Goal: Task Accomplishment & Management: Manage account settings

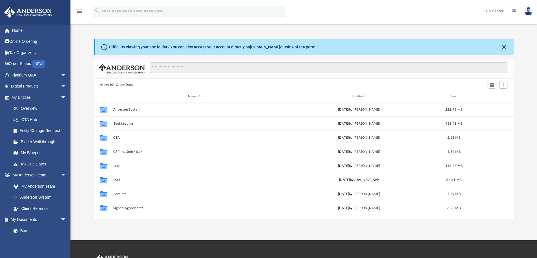
scroll to position [124, 415]
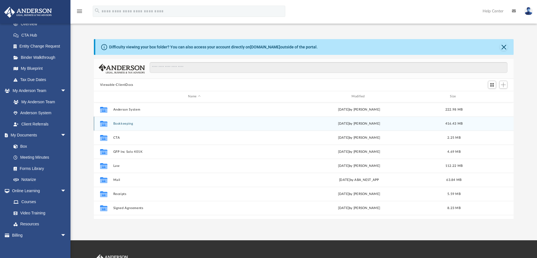
click at [124, 124] on button "Bookkeeping" at bounding box center [194, 124] width 162 height 4
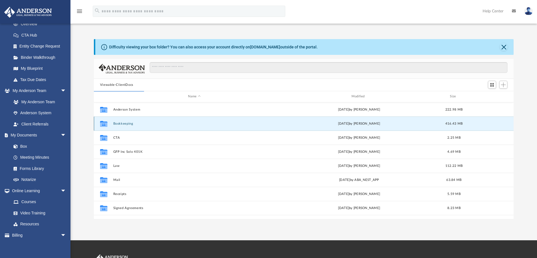
click at [128, 123] on button "Bookkeeping" at bounding box center [194, 124] width 162 height 4
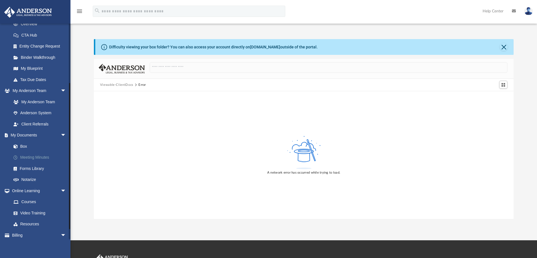
click at [32, 155] on link "Meeting Minutes" at bounding box center [41, 157] width 67 height 11
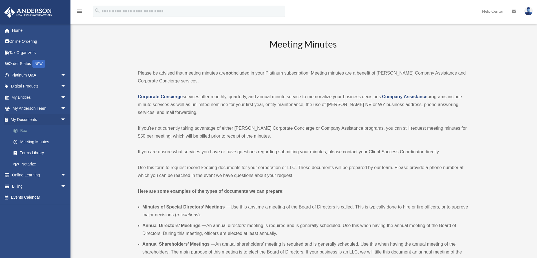
click at [26, 129] on link "Box" at bounding box center [41, 130] width 67 height 11
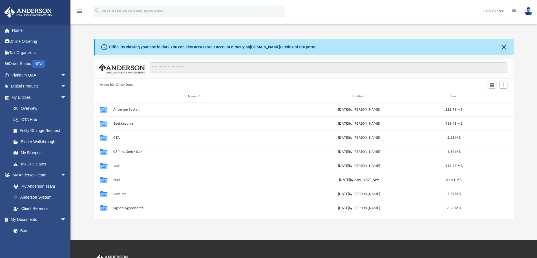
scroll to position [124, 415]
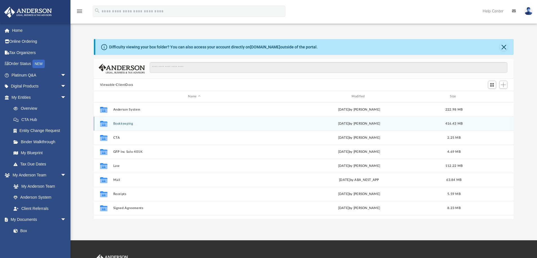
click at [127, 123] on button "Bookkeeping" at bounding box center [194, 124] width 162 height 4
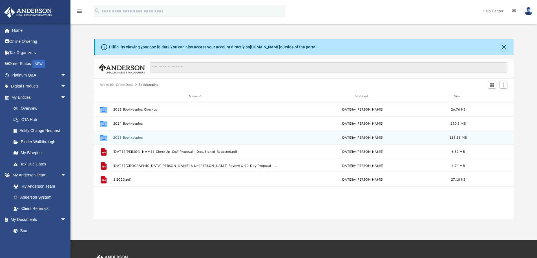
click at [124, 137] on button "2025 Bookkeeping" at bounding box center [195, 138] width 164 height 4
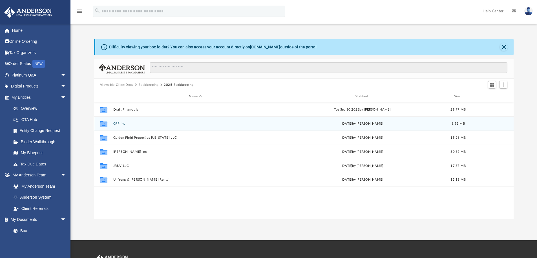
click at [120, 121] on div "Collaborated Folder GFP Inc Tue Sep 2 2025 by Jeffrey Kanada 8.93 MB" at bounding box center [304, 124] width 420 height 14
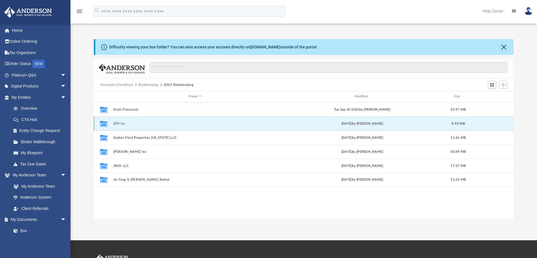
click at [116, 124] on button "GFP Inc" at bounding box center [195, 124] width 164 height 4
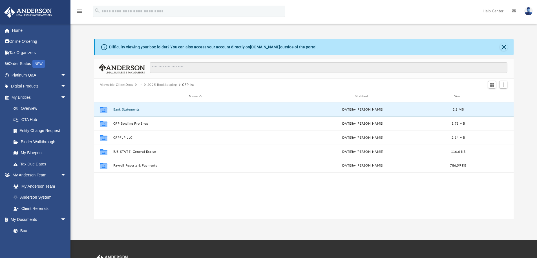
click at [130, 108] on button "Bank Statements" at bounding box center [195, 110] width 164 height 4
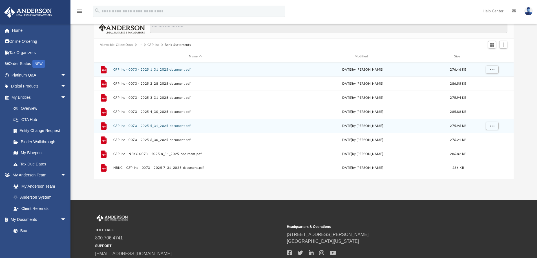
scroll to position [56, 0]
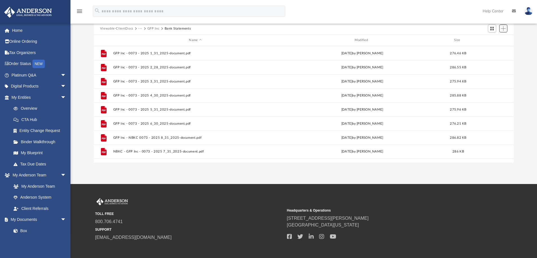
click at [504, 29] on span "Add" at bounding box center [503, 28] width 5 height 5
click at [495, 40] on li "Upload" at bounding box center [495, 40] width 18 height 6
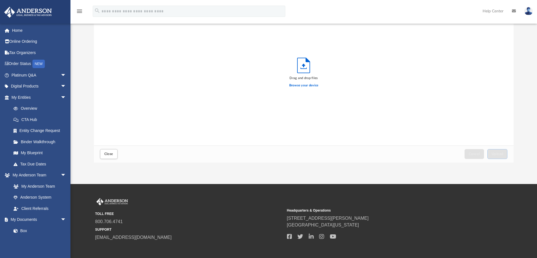
scroll to position [139, 415]
click at [495, 153] on span "Upload" at bounding box center [497, 153] width 12 height 3
click at [108, 152] on span "Close" at bounding box center [108, 153] width 9 height 3
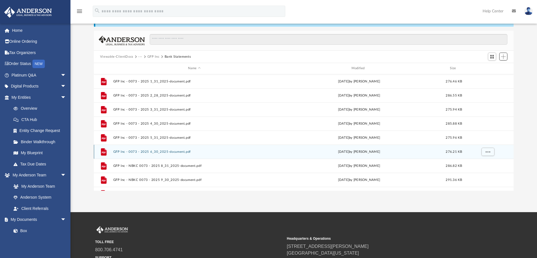
scroll to position [0, 0]
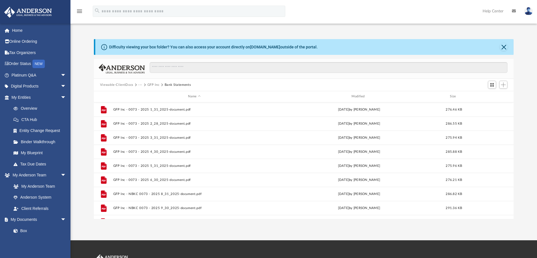
click at [150, 84] on button "GFP Inc" at bounding box center [153, 85] width 12 height 5
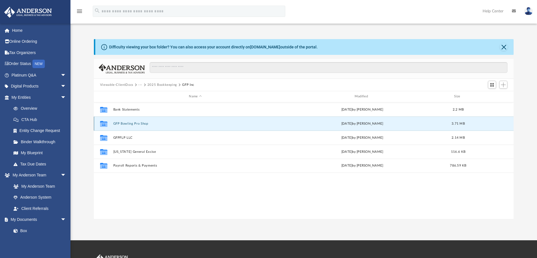
click at [142, 122] on button "GFP Bowling Pro Shop" at bounding box center [195, 124] width 164 height 4
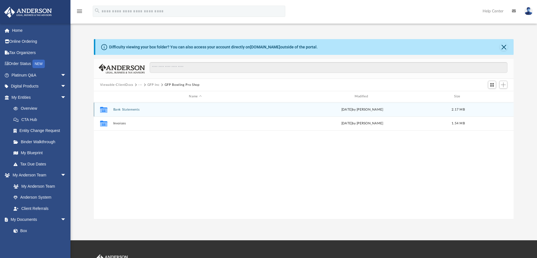
click at [123, 108] on button "Bank Statements" at bounding box center [195, 110] width 164 height 4
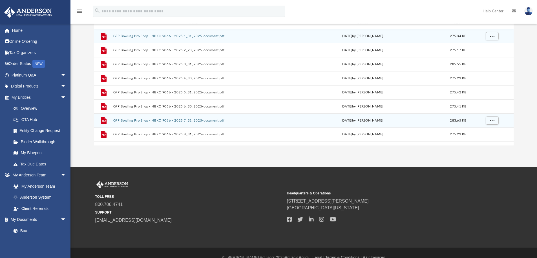
scroll to position [55, 0]
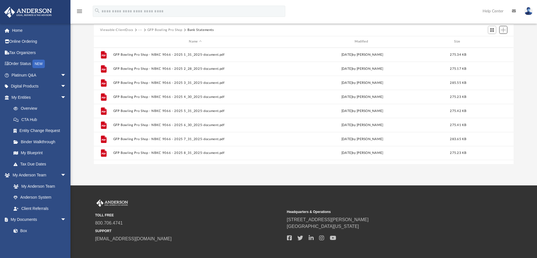
click at [502, 30] on span "Add" at bounding box center [503, 30] width 5 height 5
click at [501, 41] on li "Upload" at bounding box center [495, 41] width 18 height 6
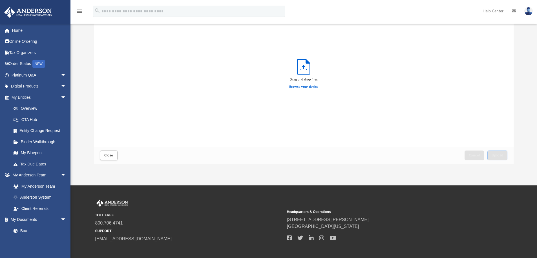
scroll to position [139, 415]
click at [499, 154] on span "Upload" at bounding box center [497, 155] width 12 height 3
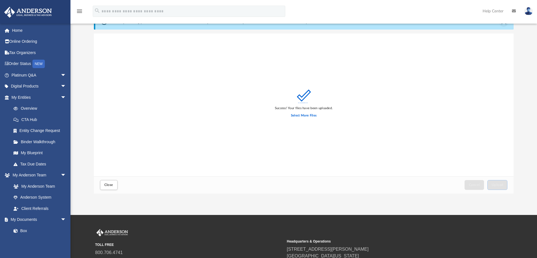
scroll to position [0, 0]
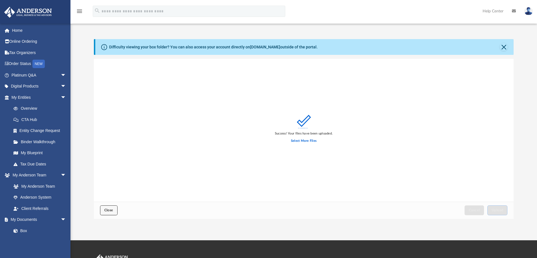
click at [107, 212] on span "Close" at bounding box center [108, 210] width 9 height 3
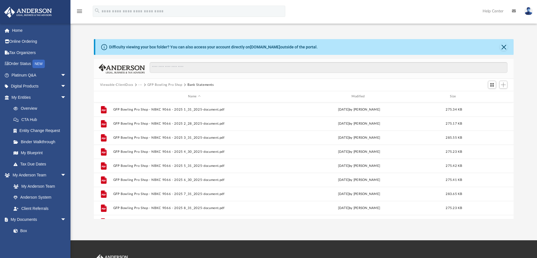
click at [155, 85] on button "GFP Bowling Pro Shop" at bounding box center [164, 85] width 35 height 5
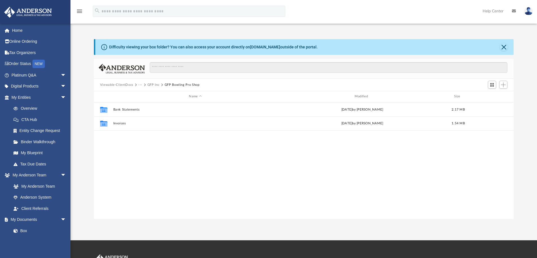
click at [155, 85] on button "GFP Inc" at bounding box center [153, 85] width 12 height 5
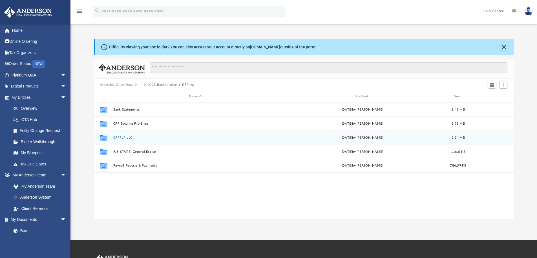
click at [129, 138] on button "GFPFLP LLC" at bounding box center [195, 138] width 164 height 4
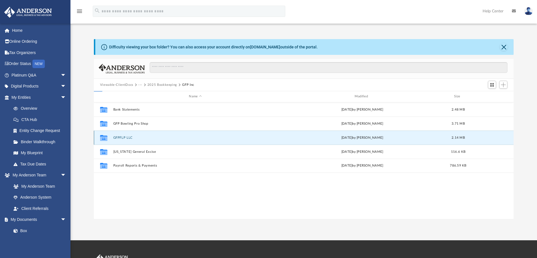
click at [129, 138] on button "GFPFLP LLC" at bounding box center [195, 138] width 164 height 4
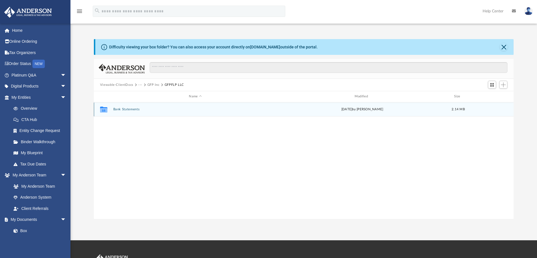
click at [133, 109] on button "Bank Statements" at bounding box center [195, 110] width 164 height 4
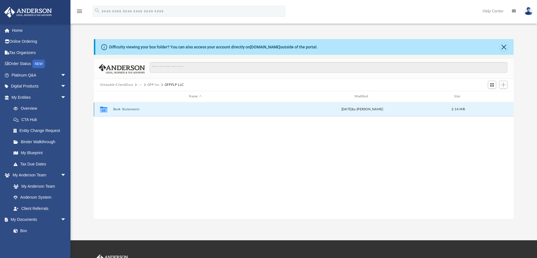
click at [133, 109] on button "Bank Statements" at bounding box center [195, 110] width 164 height 4
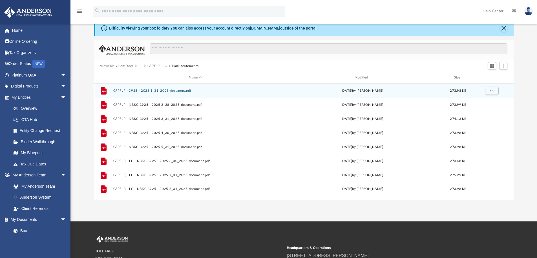
scroll to position [28, 0]
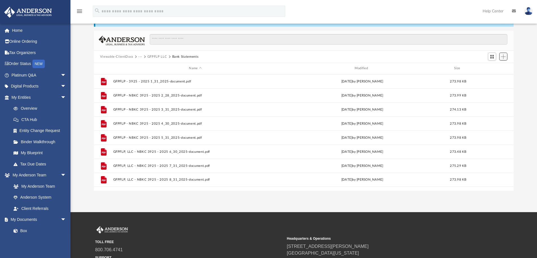
click at [505, 57] on span "Add" at bounding box center [503, 56] width 5 height 5
click at [495, 66] on li "Upload" at bounding box center [495, 68] width 18 height 6
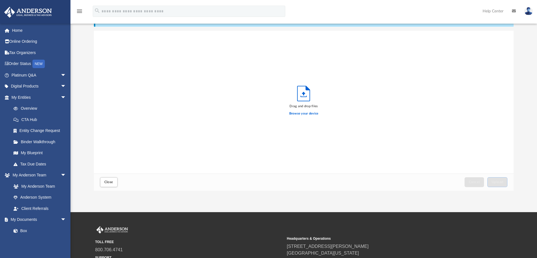
scroll to position [139, 415]
click at [501, 180] on button "Upload" at bounding box center [497, 183] width 20 height 10
click at [104, 182] on span "Close" at bounding box center [108, 182] width 9 height 3
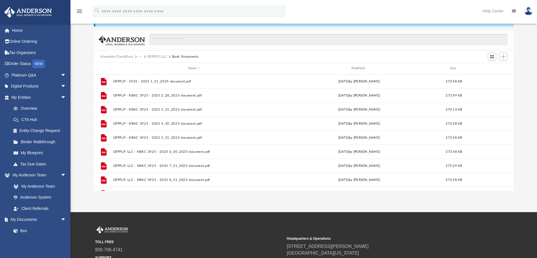
click at [152, 55] on button "GFPFLP LLC" at bounding box center [157, 56] width 20 height 5
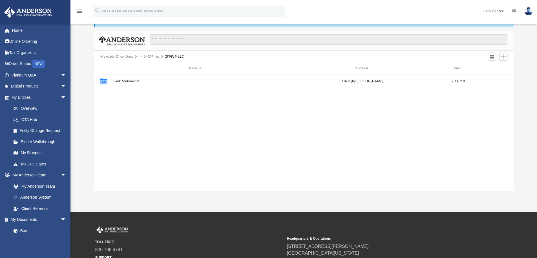
click at [152, 55] on button "GFP Inc" at bounding box center [153, 56] width 12 height 5
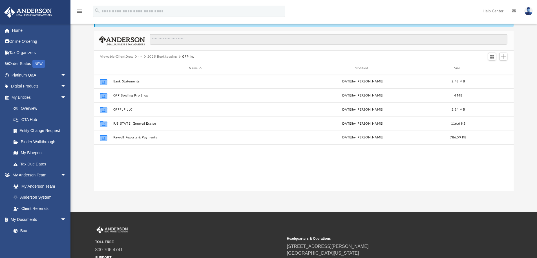
click at [152, 55] on button "2025 Bookkeeping" at bounding box center [162, 56] width 30 height 5
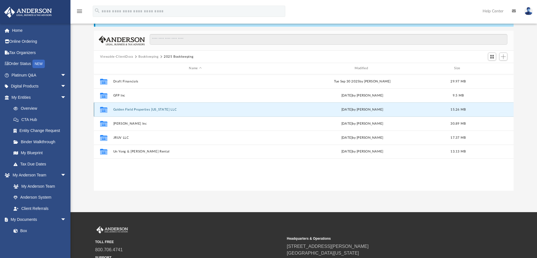
click at [134, 109] on button "Golden Field Properties Wyoming LLC" at bounding box center [195, 110] width 164 height 4
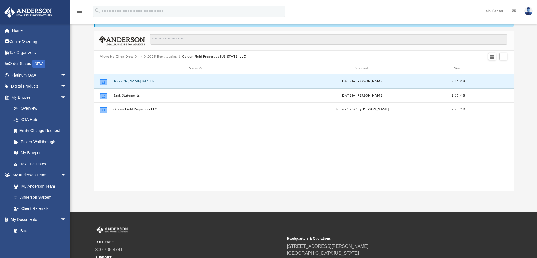
click at [134, 81] on button "Atkinson 844 LLC" at bounding box center [195, 82] width 164 height 4
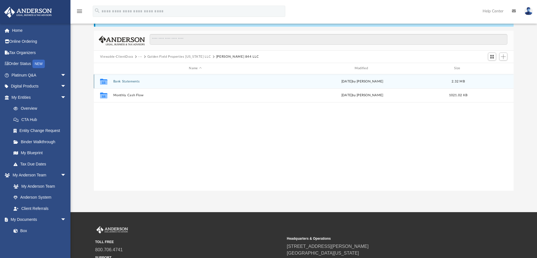
click at [131, 80] on button "Bank Statements" at bounding box center [195, 82] width 164 height 4
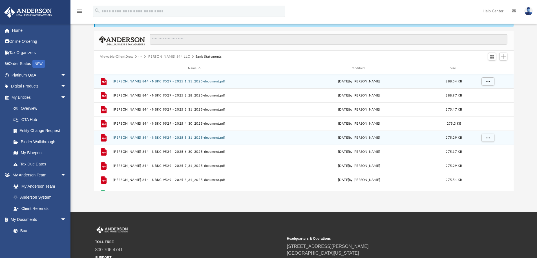
scroll to position [10, 0]
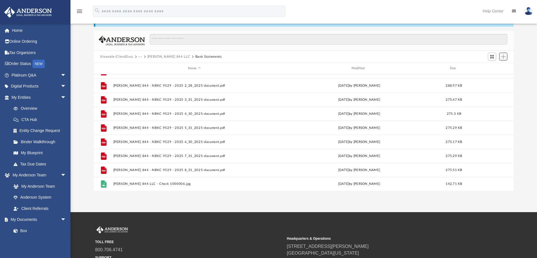
click at [502, 54] on span "Add" at bounding box center [503, 56] width 5 height 5
click at [496, 66] on li "Upload" at bounding box center [495, 68] width 18 height 6
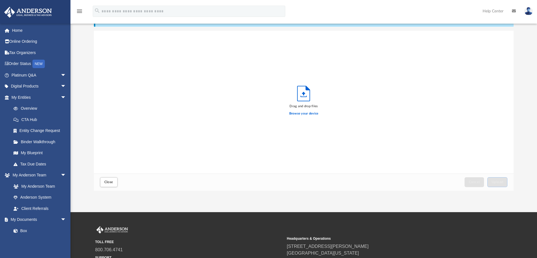
scroll to position [139, 415]
click at [497, 182] on span "Upload" at bounding box center [497, 182] width 12 height 3
click at [110, 182] on span "Close" at bounding box center [108, 182] width 9 height 3
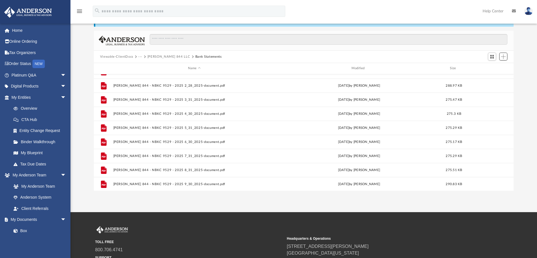
scroll to position [0, 0]
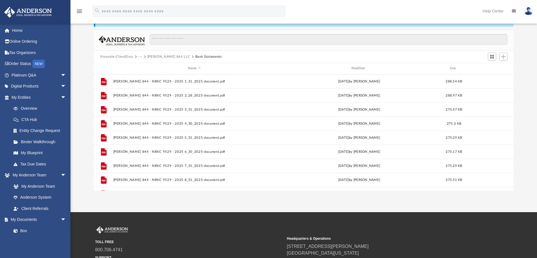
click at [139, 56] on button "···" at bounding box center [140, 56] width 4 height 5
click at [147, 74] on li "2025 Bookkeeping" at bounding box center [172, 75] width 63 height 6
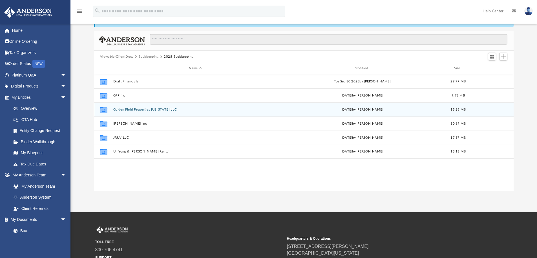
click at [141, 111] on div "Collaborated Folder Golden Field Properties Wyoming LLC Wed Sep 10 2025 by Jeff…" at bounding box center [304, 110] width 420 height 14
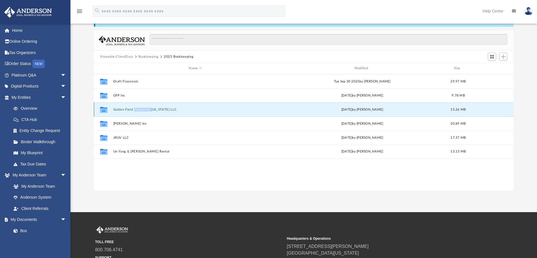
click at [141, 111] on div "Collaborated Folder Golden Field Properties Wyoming LLC Wed Sep 10 2025 by Jeff…" at bounding box center [304, 110] width 420 height 14
click at [118, 109] on button "Golden Field Properties Wyoming LLC" at bounding box center [195, 110] width 164 height 4
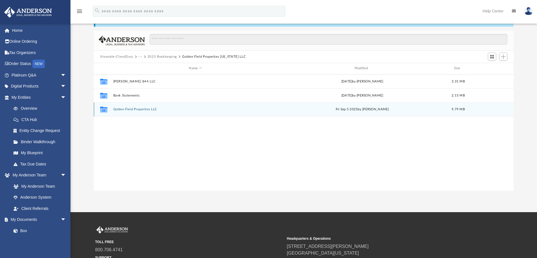
click at [139, 110] on button "Golden Field Properties LLC" at bounding box center [195, 110] width 164 height 4
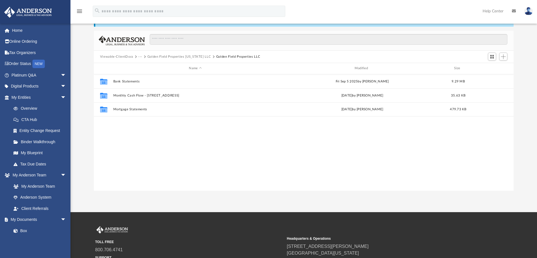
click at [192, 56] on button "Golden Field Properties Wyoming LLC" at bounding box center [179, 56] width 64 height 5
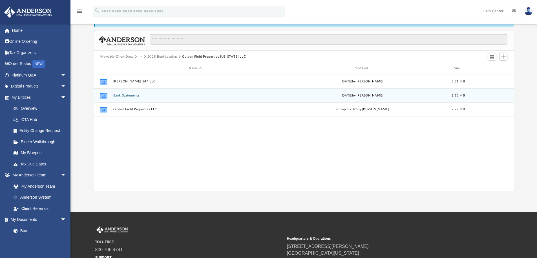
click at [127, 95] on button "Bank Statements" at bounding box center [195, 96] width 164 height 4
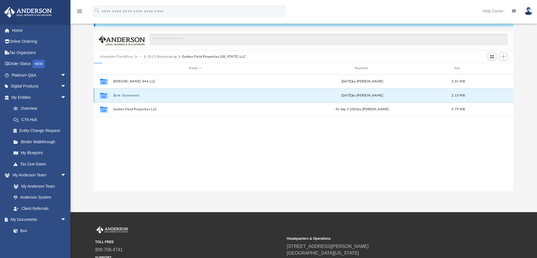
click at [127, 95] on button "Bank Statements" at bounding box center [195, 96] width 164 height 4
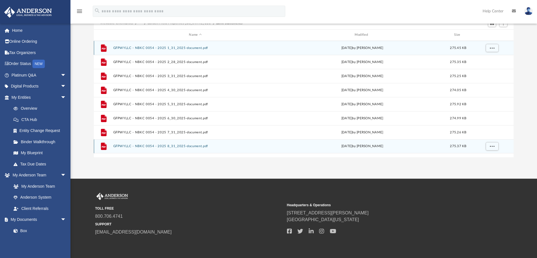
scroll to position [55, 0]
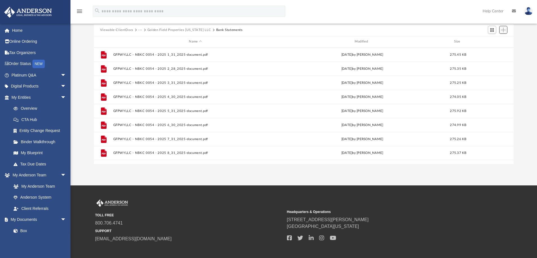
click at [504, 30] on span "Add" at bounding box center [503, 30] width 5 height 5
click at [490, 40] on li "Upload" at bounding box center [495, 41] width 18 height 6
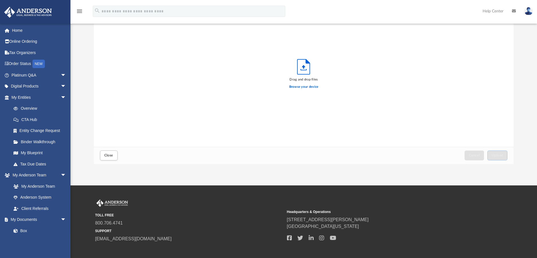
scroll to position [139, 415]
click at [491, 155] on button "Upload" at bounding box center [497, 156] width 20 height 10
click at [109, 154] on span "Close" at bounding box center [108, 155] width 9 height 3
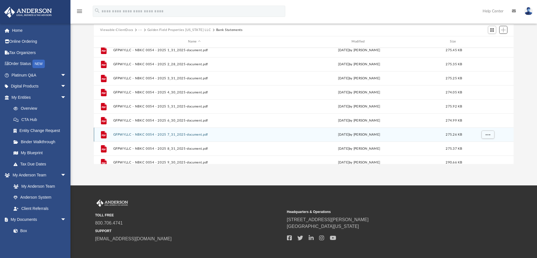
scroll to position [0, 0]
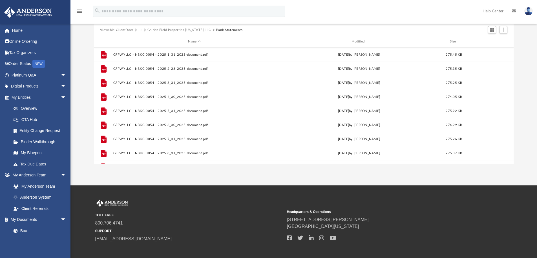
click at [138, 29] on button "···" at bounding box center [140, 30] width 4 height 5
click at [150, 46] on li "2025 Bookkeeping" at bounding box center [155, 49] width 29 height 6
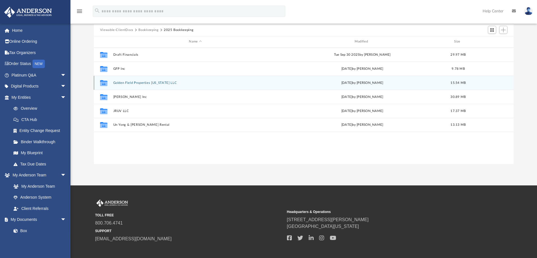
click at [140, 82] on button "Golden Field Properties Wyoming LLC" at bounding box center [195, 83] width 164 height 4
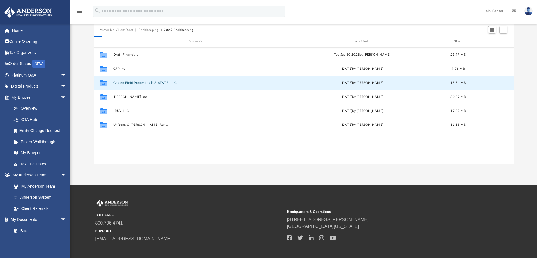
click at [140, 82] on button "Golden Field Properties Wyoming LLC" at bounding box center [195, 83] width 164 height 4
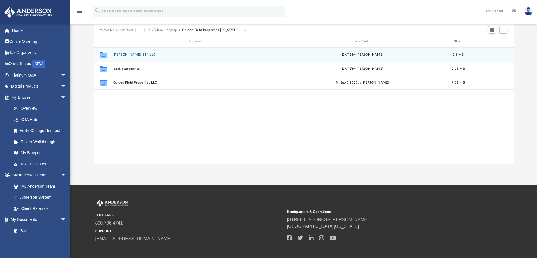
click at [138, 54] on button "Atkinson 844 LLC" at bounding box center [195, 55] width 164 height 4
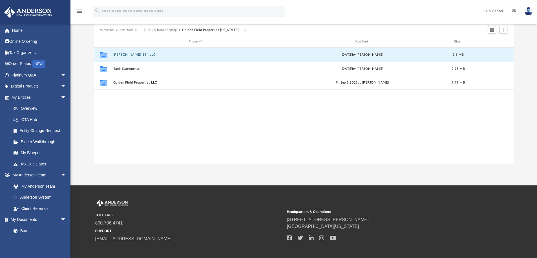
click at [138, 54] on button "Atkinson 844 LLC" at bounding box center [195, 55] width 164 height 4
click at [134, 54] on button "Bank Statements" at bounding box center [195, 55] width 164 height 4
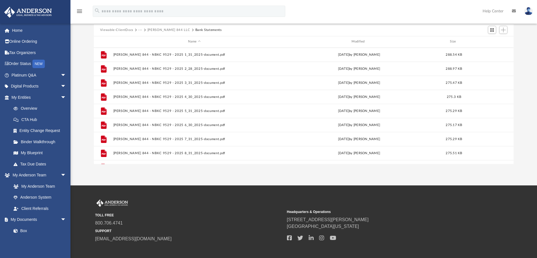
click at [163, 30] on button "Atkinson 844 LLC" at bounding box center [168, 30] width 43 height 5
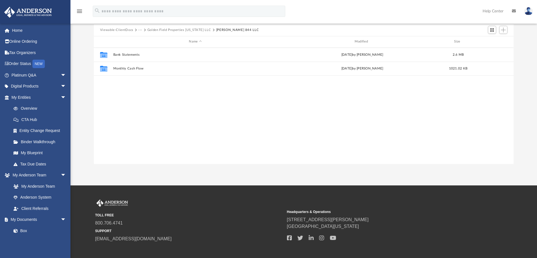
click at [163, 30] on button "Golden Field Properties Wyoming LLC" at bounding box center [179, 30] width 64 height 5
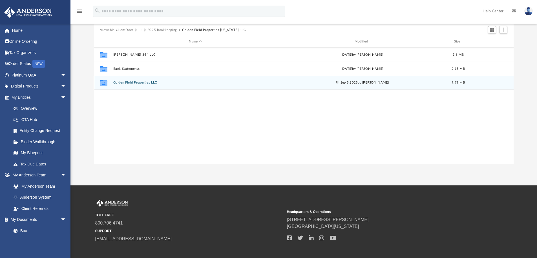
click at [136, 81] on button "Golden Field Properties LLC" at bounding box center [195, 83] width 164 height 4
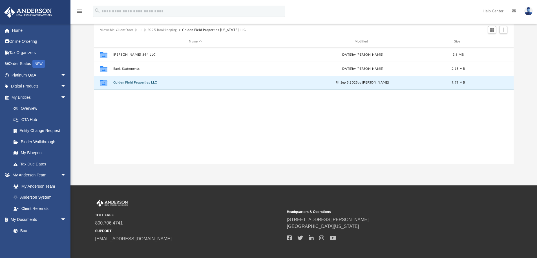
click at [136, 81] on button "Golden Field Properties LLC" at bounding box center [195, 83] width 164 height 4
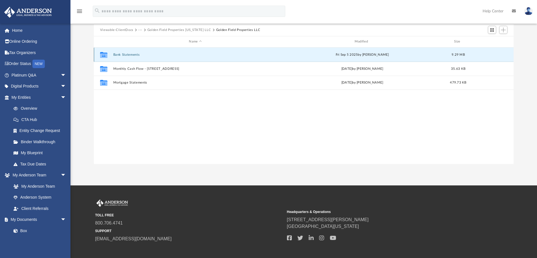
click at [137, 56] on button "Bank Statements" at bounding box center [195, 55] width 164 height 4
click at [130, 53] on button "Amegy Bank" at bounding box center [195, 55] width 164 height 4
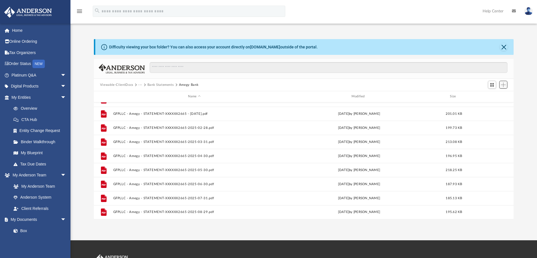
click at [501, 86] on span "Add" at bounding box center [503, 85] width 5 height 5
click at [495, 94] on li "Upload" at bounding box center [495, 96] width 18 height 6
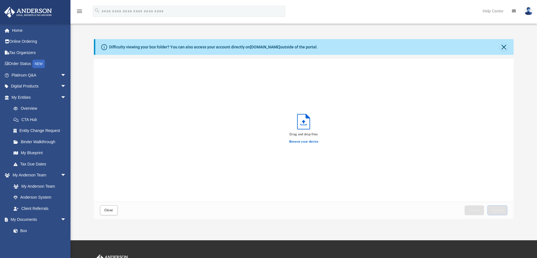
scroll to position [139, 415]
click at [492, 209] on span "Upload" at bounding box center [497, 210] width 12 height 3
click at [504, 47] on button "Close" at bounding box center [504, 47] width 8 height 8
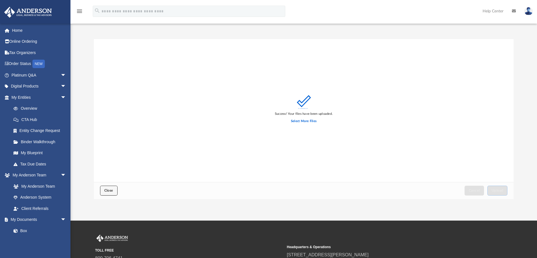
click at [109, 191] on span "Close" at bounding box center [108, 190] width 9 height 3
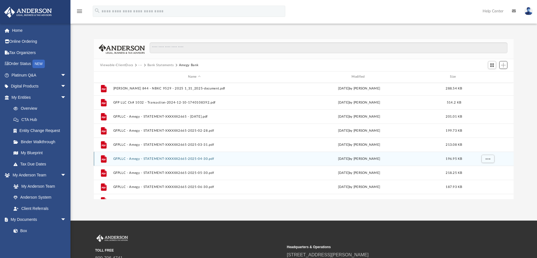
scroll to position [0, 0]
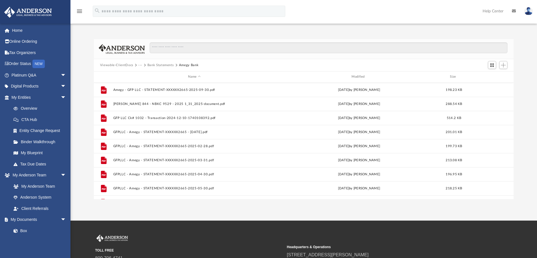
click at [160, 66] on button "Bank Statements" at bounding box center [160, 65] width 26 height 5
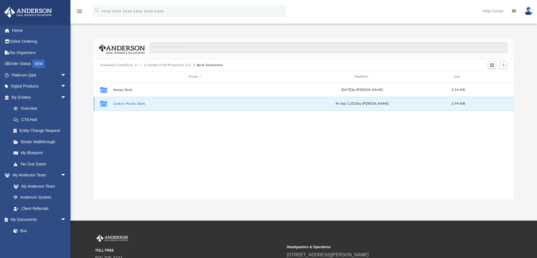
click at [137, 103] on button "Central Pacific Bank" at bounding box center [195, 104] width 164 height 4
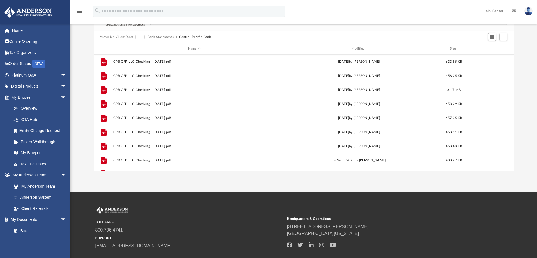
click at [165, 37] on button "Bank Statements" at bounding box center [160, 37] width 26 height 5
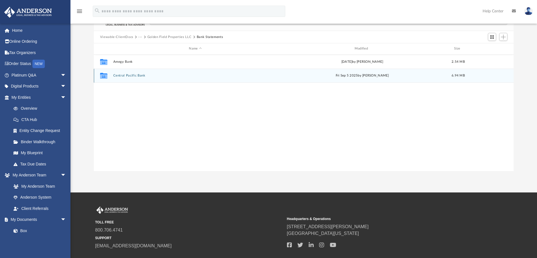
click at [138, 75] on button "Central Pacific Bank" at bounding box center [195, 76] width 164 height 4
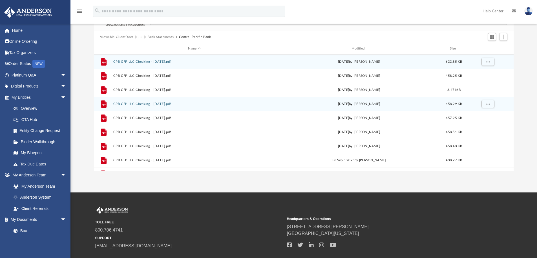
scroll to position [10, 0]
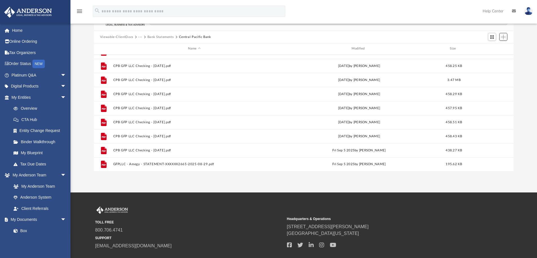
click at [505, 36] on span "Add" at bounding box center [503, 37] width 5 height 5
click at [495, 48] on li "Upload" at bounding box center [495, 48] width 18 height 6
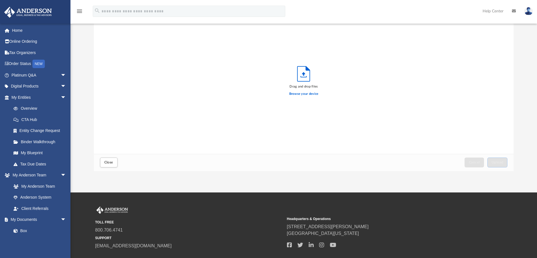
scroll to position [139, 415]
click at [500, 162] on span "Upload" at bounding box center [497, 162] width 12 height 3
click at [111, 161] on span "Close" at bounding box center [108, 162] width 9 height 3
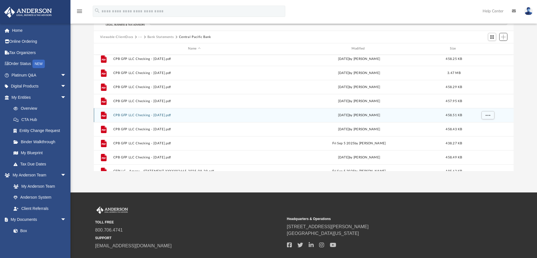
scroll to position [24, 0]
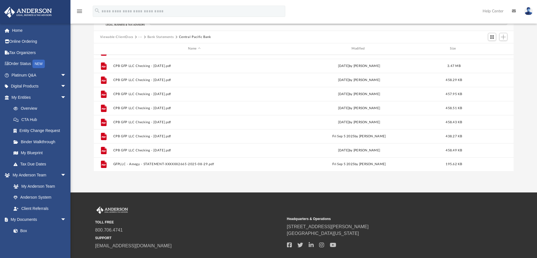
click at [138, 36] on button "···" at bounding box center [140, 37] width 4 height 5
click at [148, 55] on li "2025 Bookkeeping" at bounding box center [172, 56] width 63 height 6
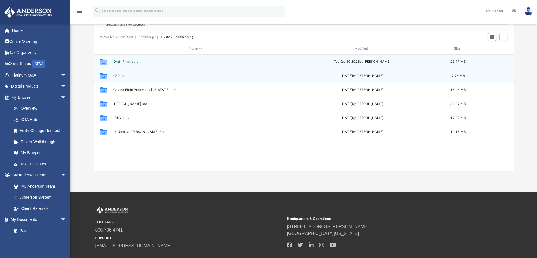
scroll to position [0, 0]
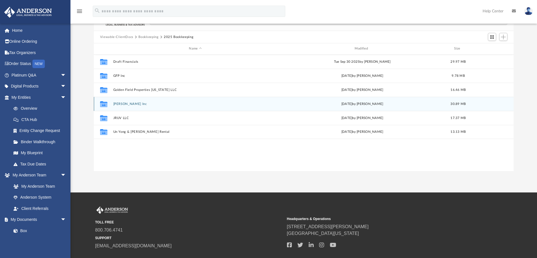
click at [128, 104] on button "Jeffrey Kanada Inc" at bounding box center [195, 104] width 164 height 4
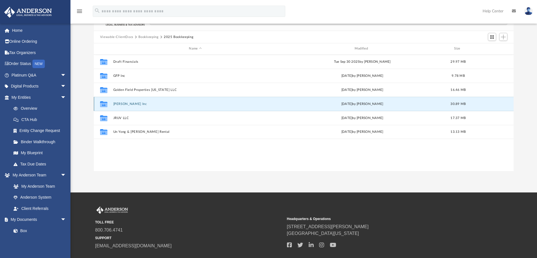
click at [128, 104] on button "Jeffrey Kanada Inc" at bounding box center [195, 104] width 164 height 4
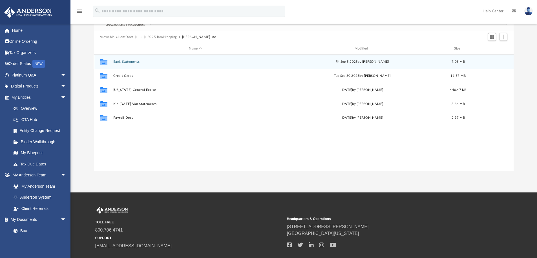
click at [136, 61] on button "Bank Statements" at bounding box center [195, 62] width 164 height 4
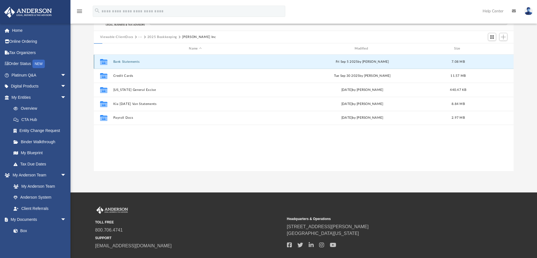
click at [136, 61] on button "Bank Statements" at bounding box center [195, 62] width 164 height 4
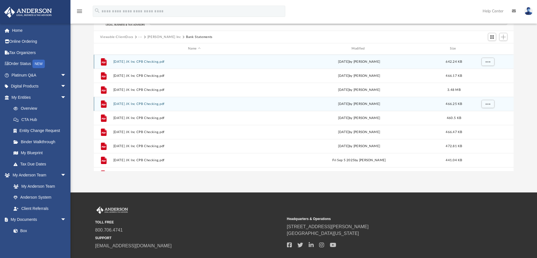
scroll to position [10, 0]
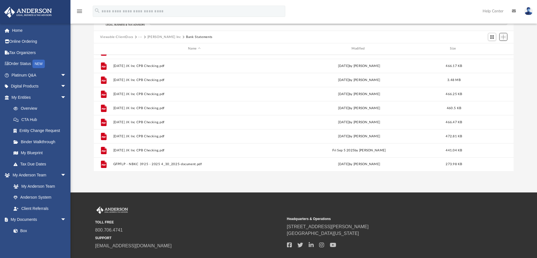
click at [502, 35] on span "Add" at bounding box center [503, 37] width 5 height 5
click at [491, 48] on li "Upload" at bounding box center [495, 48] width 18 height 6
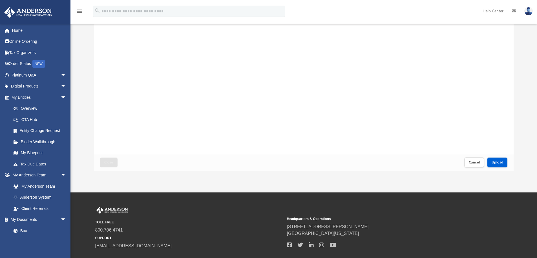
scroll to position [0, 0]
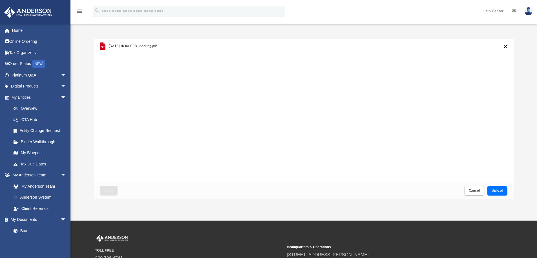
click at [499, 188] on button "Upload" at bounding box center [497, 191] width 20 height 10
click at [111, 193] on button "Close" at bounding box center [108, 191] width 17 height 10
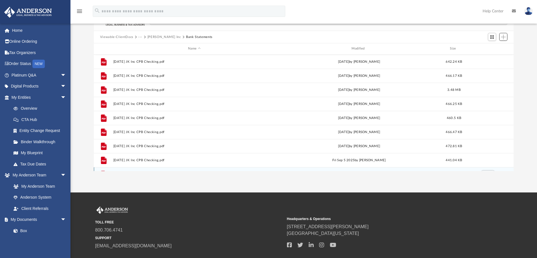
scroll to position [24, 0]
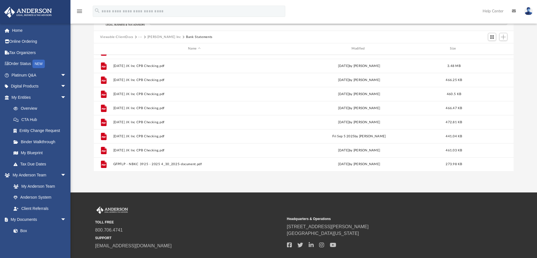
click at [161, 37] on button "Jeffrey Kanada Inc" at bounding box center [164, 37] width 34 height 5
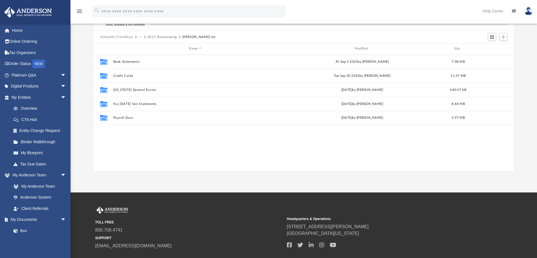
click at [160, 37] on button "2025 Bookkeeping" at bounding box center [162, 37] width 30 height 5
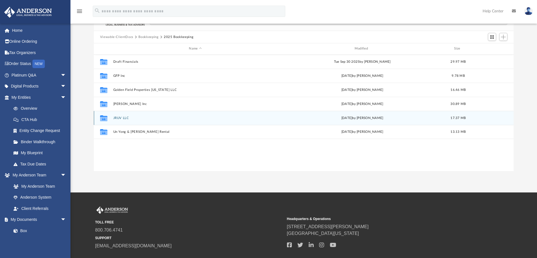
click at [121, 118] on button "JRUV LLC" at bounding box center [195, 118] width 164 height 4
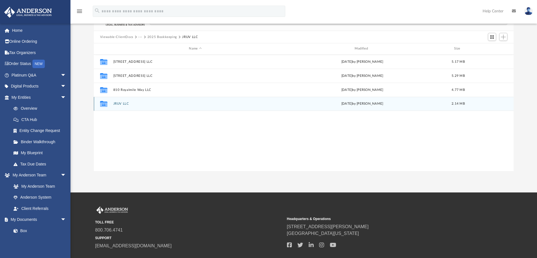
click at [118, 101] on div "Collaborated Folder JRUV LLC Tue Sep 2 2025 by Jeffrey Kanada 2.14 MB" at bounding box center [304, 104] width 420 height 14
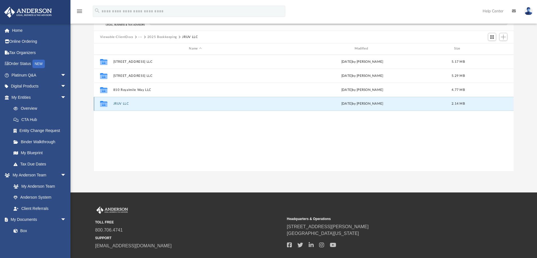
click at [116, 103] on button "JRUV LLC" at bounding box center [195, 104] width 164 height 4
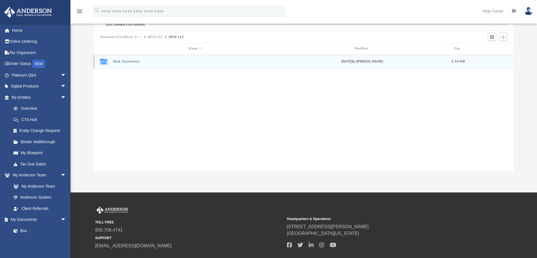
click at [117, 58] on div "Collaborated Folder Bank Statements Tue Sep 2 2025 by Jeffrey Kanada 2.14 MB" at bounding box center [304, 62] width 420 height 14
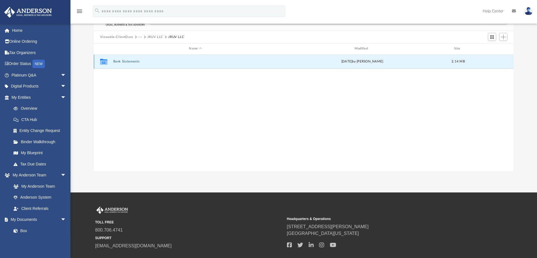
click at [123, 61] on button "Bank Statements" at bounding box center [195, 62] width 164 height 4
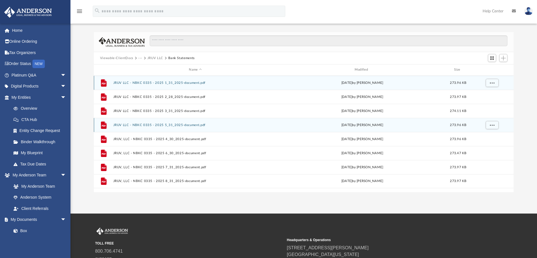
scroll to position [7, 0]
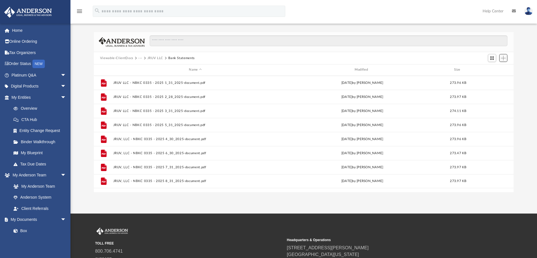
click at [505, 57] on span "Add" at bounding box center [503, 58] width 5 height 5
click at [494, 68] on li "Upload" at bounding box center [495, 69] width 18 height 6
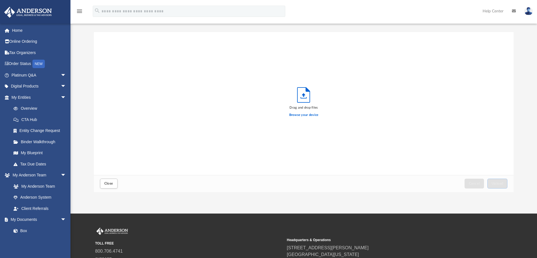
scroll to position [139, 415]
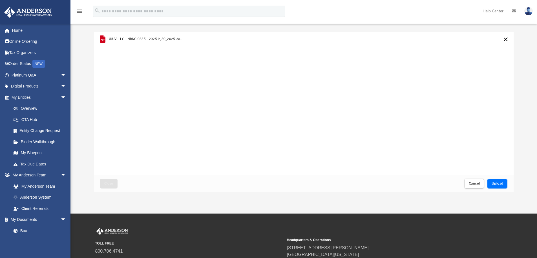
click at [502, 182] on span "Upload" at bounding box center [497, 183] width 12 height 3
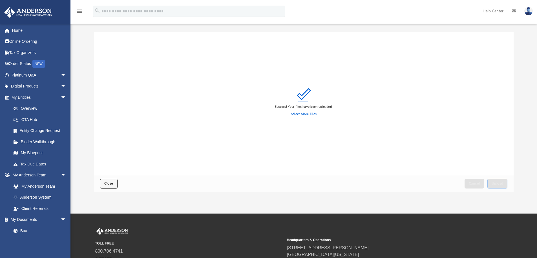
click at [105, 183] on span "Close" at bounding box center [108, 183] width 9 height 3
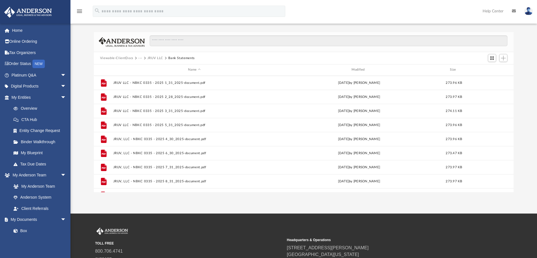
click at [157, 58] on button "JRUV LLC" at bounding box center [155, 58] width 16 height 5
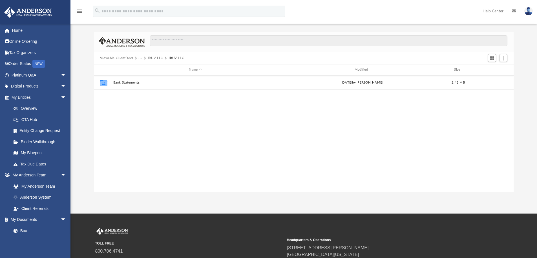
click at [154, 58] on button "JRUV LLC" at bounding box center [155, 58] width 16 height 5
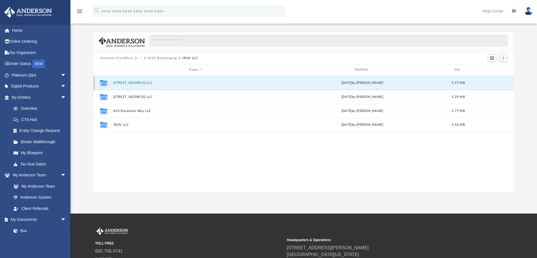
click at [143, 82] on button "3017 Sunrise Day Ave LLC" at bounding box center [195, 83] width 164 height 4
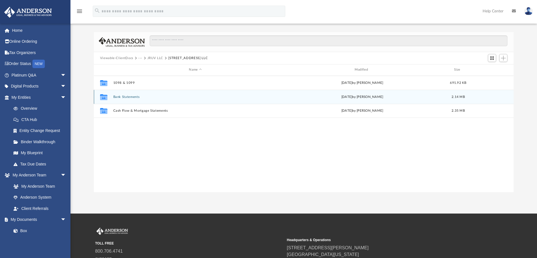
click at [138, 98] on button "Bank Statements" at bounding box center [195, 97] width 164 height 4
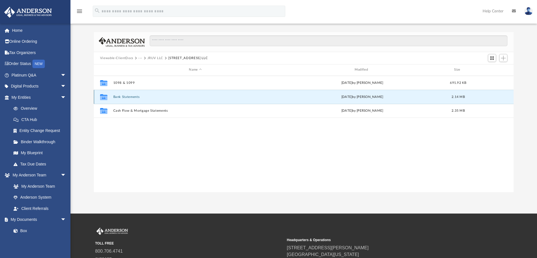
click at [138, 98] on button "Bank Statements" at bounding box center [195, 97] width 164 height 4
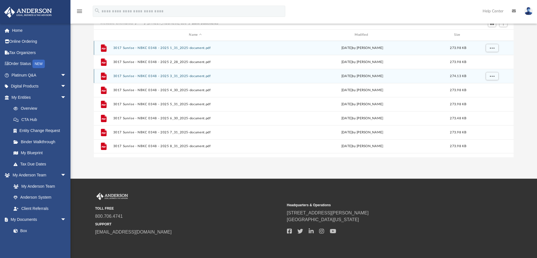
scroll to position [35, 0]
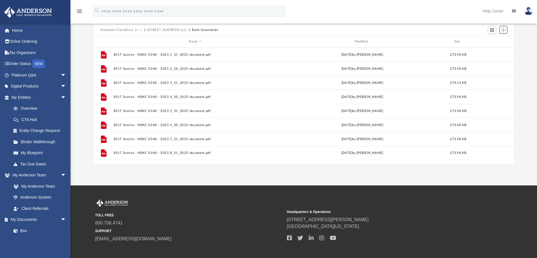
click at [504, 29] on span "Add" at bounding box center [503, 30] width 5 height 5
click at [496, 41] on li "Upload" at bounding box center [495, 41] width 18 height 6
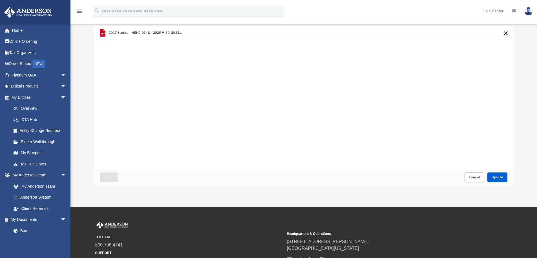
scroll to position [0, 0]
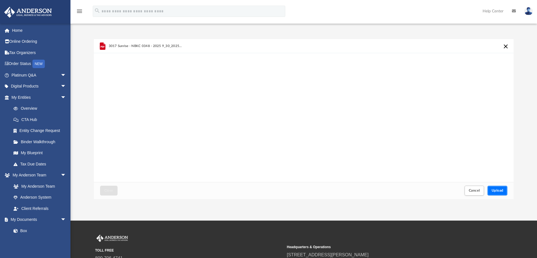
click at [494, 189] on span "Upload" at bounding box center [497, 190] width 12 height 3
click at [110, 190] on span "Close" at bounding box center [108, 190] width 9 height 3
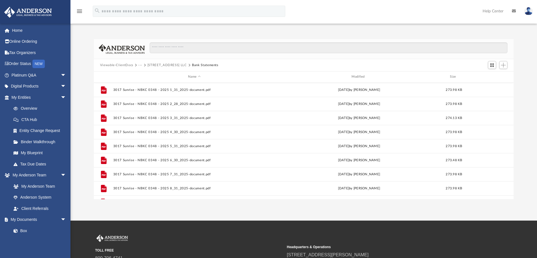
click at [139, 65] on button "···" at bounding box center [140, 65] width 4 height 5
click at [148, 92] on li "JRUV LLC" at bounding box center [155, 93] width 29 height 6
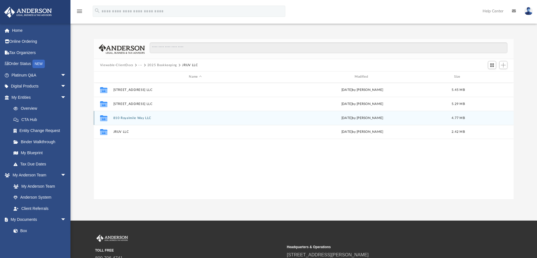
click at [140, 116] on button "810 Royalmile Way LLC" at bounding box center [195, 118] width 164 height 4
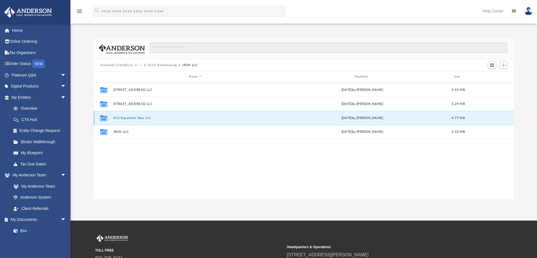
click at [140, 116] on button "810 Royalmile Way LLC" at bounding box center [195, 118] width 164 height 4
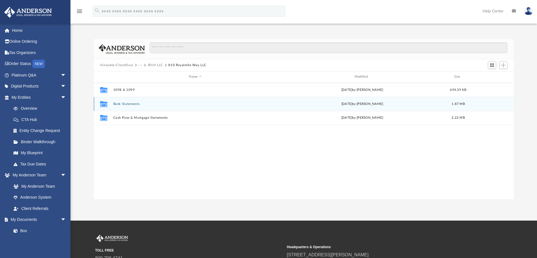
click at [136, 104] on button "Bank Statements" at bounding box center [195, 104] width 164 height 4
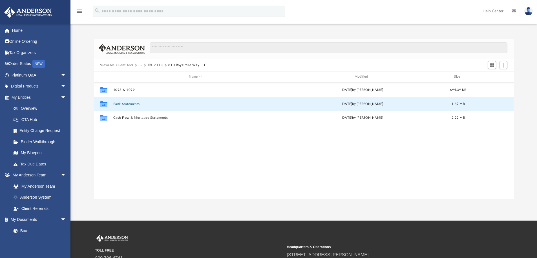
click at [136, 103] on button "Bank Statements" at bounding box center [195, 104] width 164 height 4
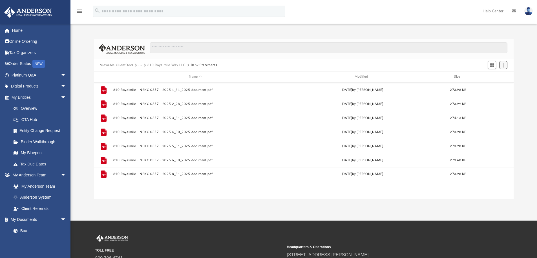
click at [500, 64] on button "Add" at bounding box center [503, 65] width 8 height 8
click at [491, 76] on li "Upload" at bounding box center [495, 76] width 18 height 6
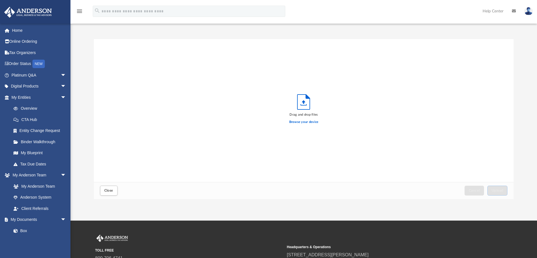
scroll to position [139, 415]
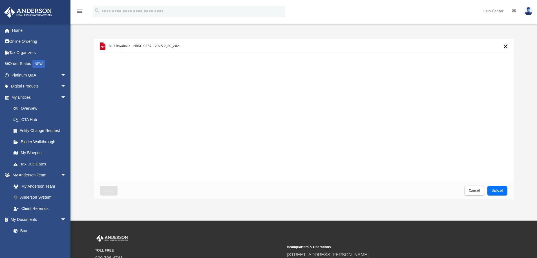
click at [497, 190] on span "Upload" at bounding box center [497, 190] width 12 height 3
click at [108, 191] on span "Close" at bounding box center [108, 190] width 9 height 3
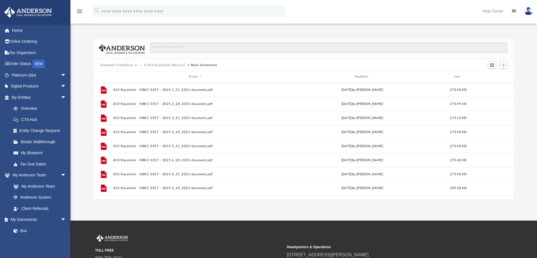
click at [139, 65] on button "···" at bounding box center [140, 65] width 4 height 5
click at [149, 92] on li "JRUV LLC" at bounding box center [155, 93] width 29 height 6
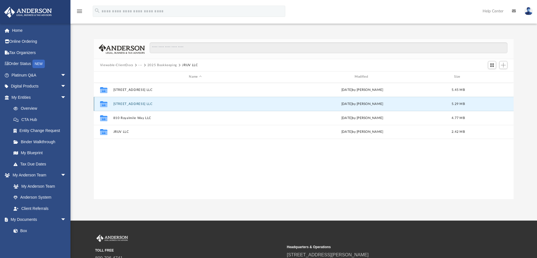
click at [145, 105] on button "6749 Bremerton Circle LLC" at bounding box center [195, 104] width 164 height 4
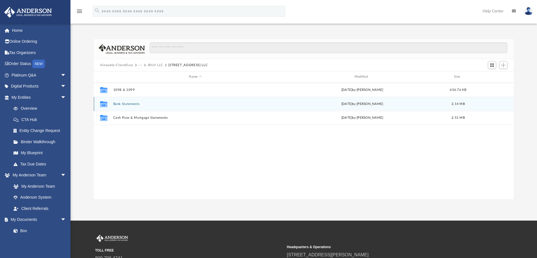
click at [145, 105] on button "Bank Statements" at bounding box center [195, 104] width 164 height 4
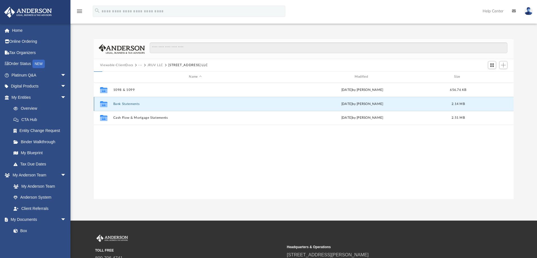
click at [145, 105] on button "Bank Statements" at bounding box center [195, 104] width 164 height 4
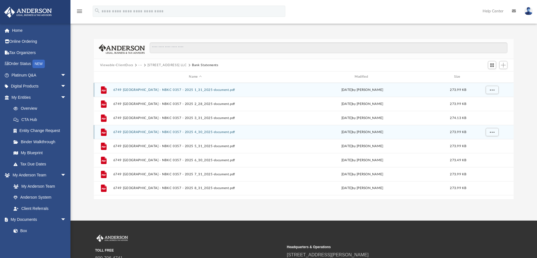
scroll to position [28, 0]
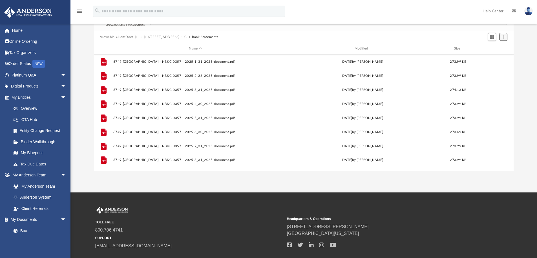
click at [505, 37] on span "Add" at bounding box center [503, 37] width 5 height 5
click at [494, 46] on li "Upload" at bounding box center [495, 48] width 18 height 6
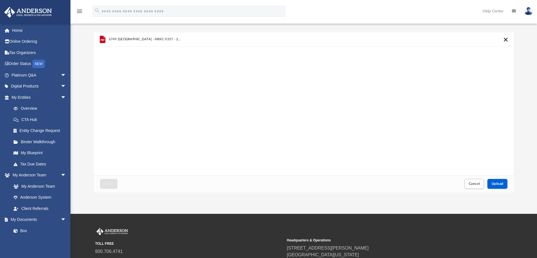
scroll to position [0, 0]
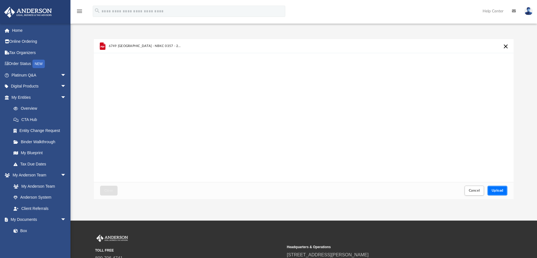
click at [496, 190] on span "Upload" at bounding box center [497, 190] width 12 height 3
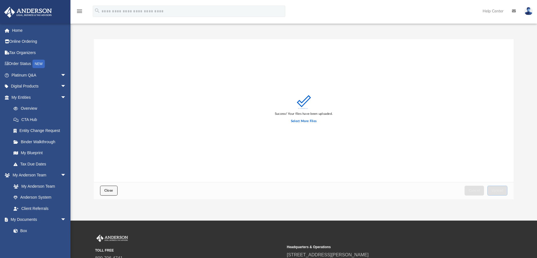
click at [107, 189] on span "Close" at bounding box center [108, 190] width 9 height 3
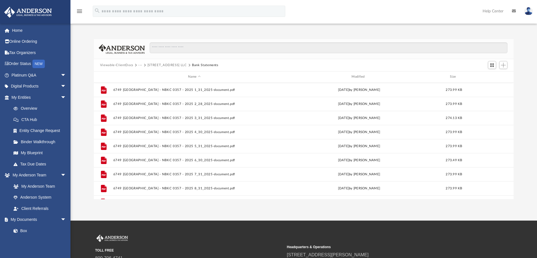
click at [152, 65] on button "6749 Bremerton Circle LLC" at bounding box center [166, 65] width 39 height 5
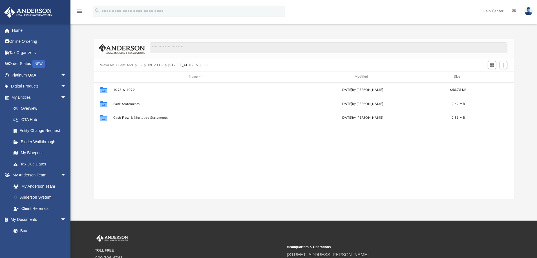
click at [138, 65] on button "···" at bounding box center [140, 65] width 4 height 5
click at [146, 83] on li "2025 Bookkeeping" at bounding box center [155, 84] width 29 height 6
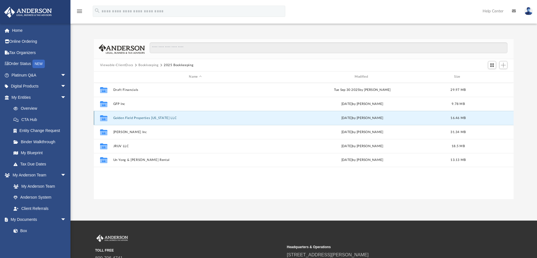
click at [157, 118] on button "Golden Field Properties Wyoming LLC" at bounding box center [195, 118] width 164 height 4
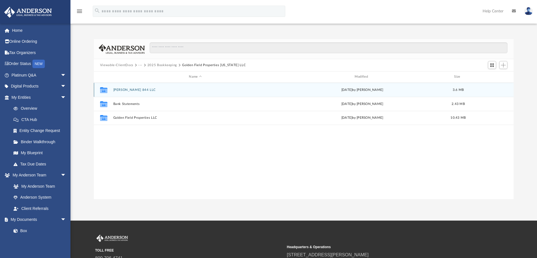
click at [137, 90] on button "Atkinson 844 LLC" at bounding box center [195, 90] width 164 height 4
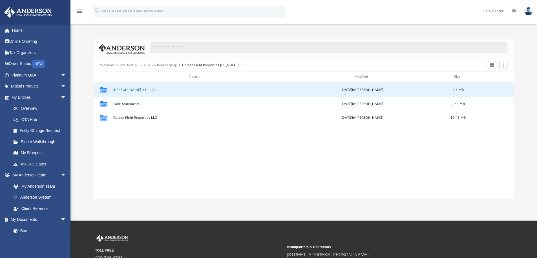
click at [137, 90] on button "Atkinson 844 LLC" at bounding box center [195, 90] width 164 height 4
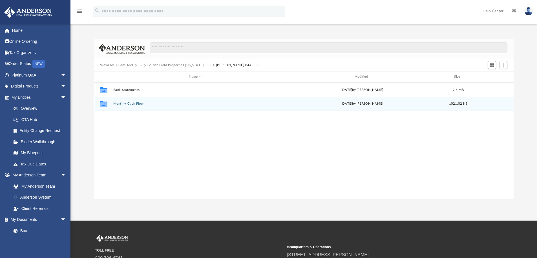
click at [140, 103] on button "Monthly Cash Flow" at bounding box center [195, 104] width 164 height 4
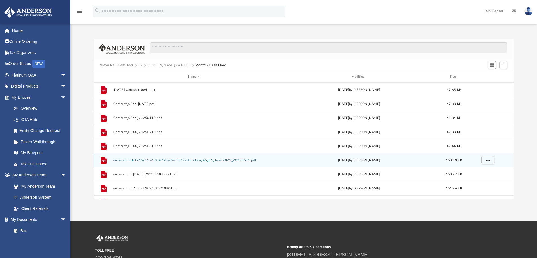
scroll to position [38, 0]
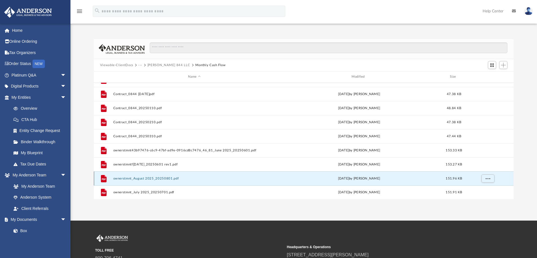
click at [219, 178] on button "ownerstmnt_August 2025_20250801.pdf" at bounding box center [194, 179] width 162 height 4
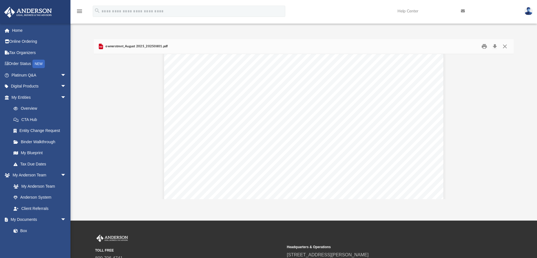
scroll to position [113, 0]
click at [506, 46] on button "Close" at bounding box center [505, 46] width 10 height 9
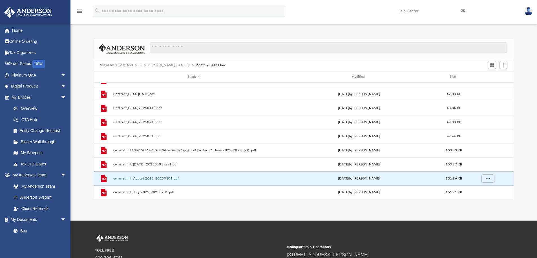
click at [158, 64] on button "Atkinson 844 LLC" at bounding box center [168, 65] width 43 height 5
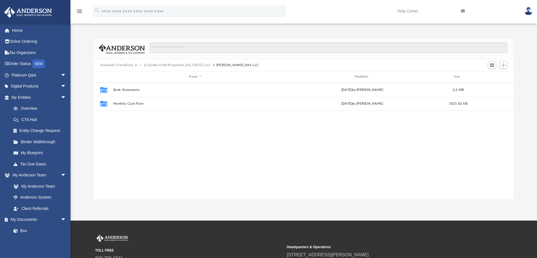
scroll to position [0, 0]
click at [158, 65] on button "Golden Field Properties Wyoming LLC" at bounding box center [179, 65] width 64 height 5
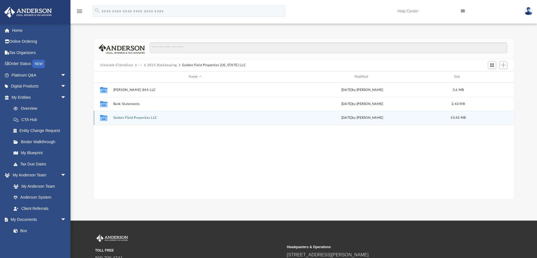
click at [139, 119] on button "Golden Field Properties LLC" at bounding box center [195, 118] width 164 height 4
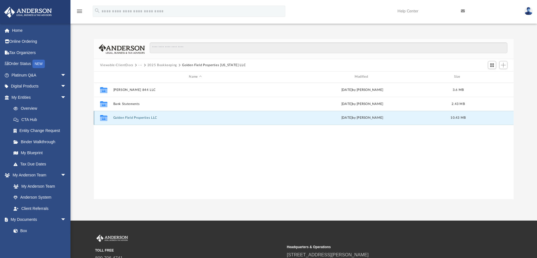
click at [139, 119] on button "Golden Field Properties LLC" at bounding box center [195, 118] width 164 height 4
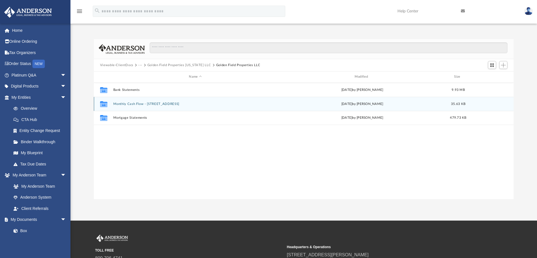
click at [144, 105] on button "Monthly Cash Flow - 1731 Escalon Ave" at bounding box center [195, 104] width 164 height 4
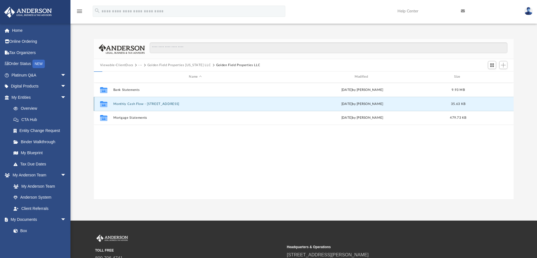
click at [144, 105] on button "Monthly Cash Flow - 1731 Escalon Ave" at bounding box center [195, 104] width 164 height 4
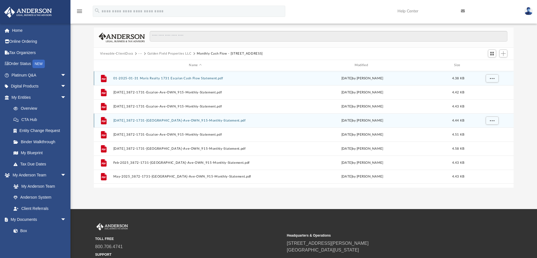
scroll to position [7, 0]
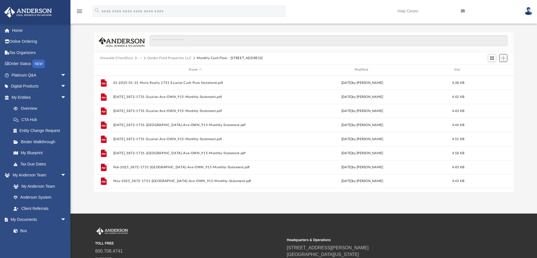
click at [502, 58] on span "Add" at bounding box center [503, 58] width 5 height 5
click at [493, 67] on li "Upload" at bounding box center [495, 69] width 18 height 6
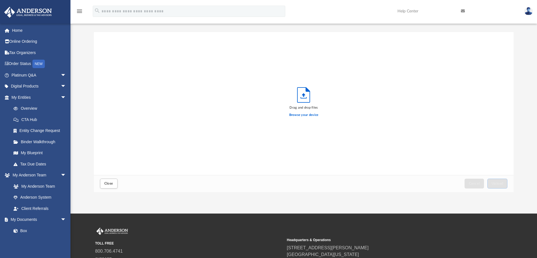
scroll to position [139, 415]
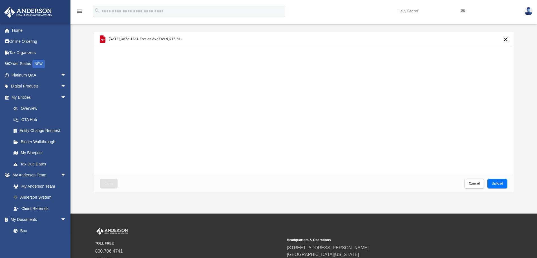
click at [498, 181] on button "Upload" at bounding box center [497, 184] width 20 height 10
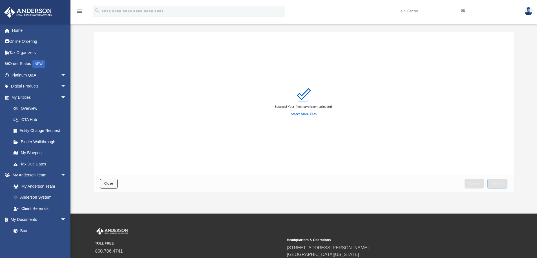
click at [113, 184] on span "Close" at bounding box center [108, 183] width 9 height 3
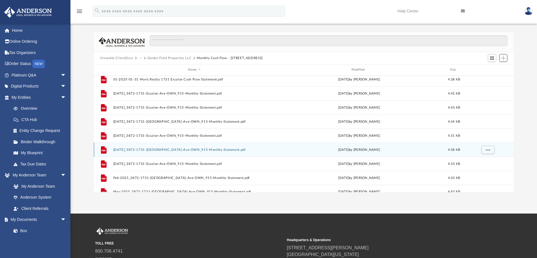
scroll to position [0, 0]
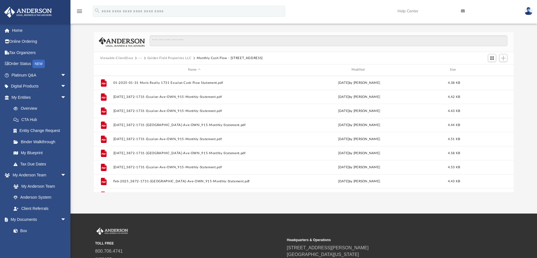
click at [181, 57] on button "Golden Field Properties LLC" at bounding box center [169, 58] width 44 height 5
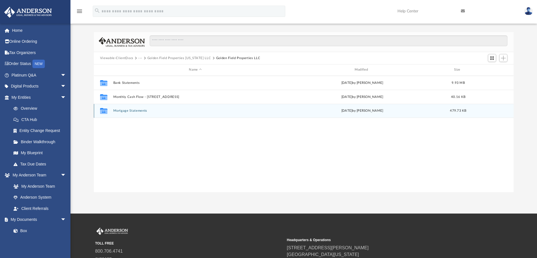
click at [141, 109] on button "Mortgage Statements" at bounding box center [195, 111] width 164 height 4
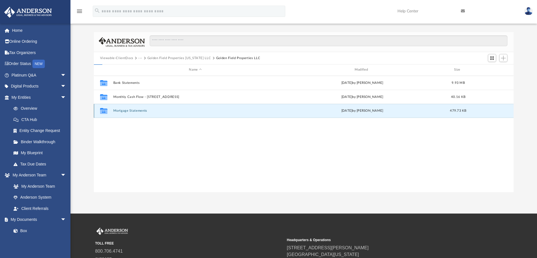
click at [141, 109] on button "Mortgage Statements" at bounding box center [195, 111] width 164 height 4
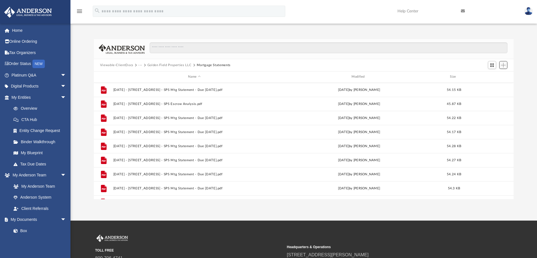
click at [500, 64] on button "Add" at bounding box center [503, 65] width 8 height 8
click at [493, 76] on li "Upload" at bounding box center [495, 76] width 18 height 6
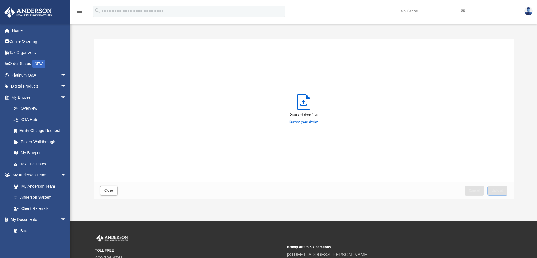
scroll to position [139, 415]
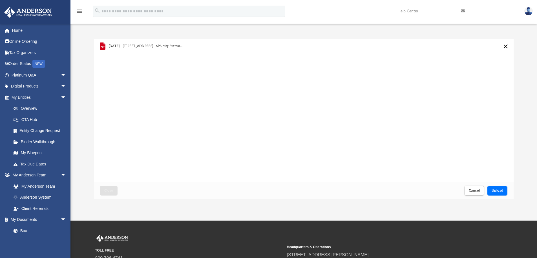
click at [499, 191] on span "Upload" at bounding box center [497, 190] width 12 height 3
click at [494, 190] on span "Upload" at bounding box center [497, 190] width 12 height 3
click at [475, 191] on span "Cancel" at bounding box center [474, 190] width 11 height 3
click at [496, 190] on span "Upload" at bounding box center [497, 190] width 12 height 3
click at [504, 47] on div "Cancel this upload" at bounding box center [505, 46] width 6 height 6
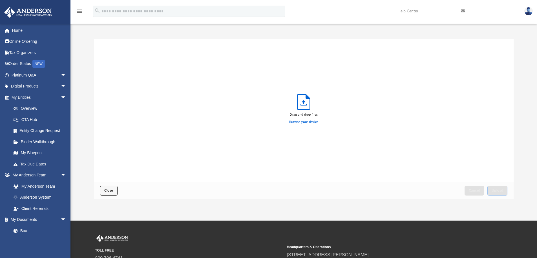
click at [104, 190] on span "Close" at bounding box center [108, 190] width 9 height 3
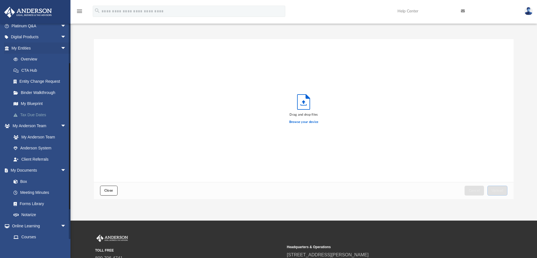
scroll to position [56, 0]
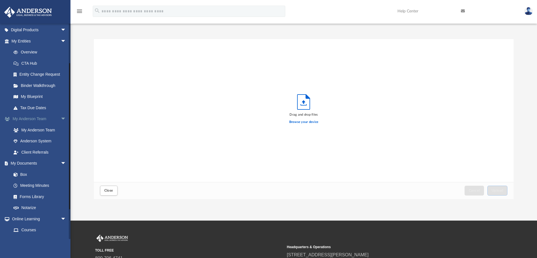
click at [61, 117] on span "arrow_drop_down" at bounding box center [66, 120] width 11 height 12
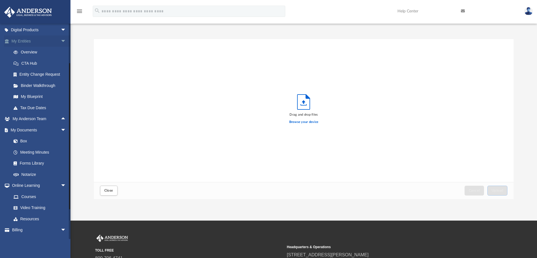
click at [61, 38] on span "arrow_drop_down" at bounding box center [66, 42] width 11 height 12
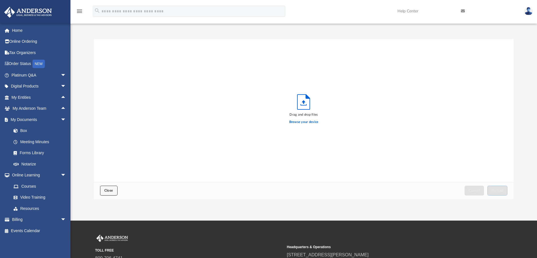
click at [111, 191] on span "Close" at bounding box center [108, 190] width 9 height 3
click at [45, 143] on link "Meeting Minutes" at bounding box center [41, 141] width 67 height 11
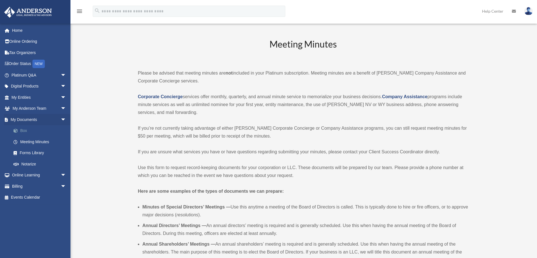
click at [24, 131] on link "Box" at bounding box center [41, 130] width 67 height 11
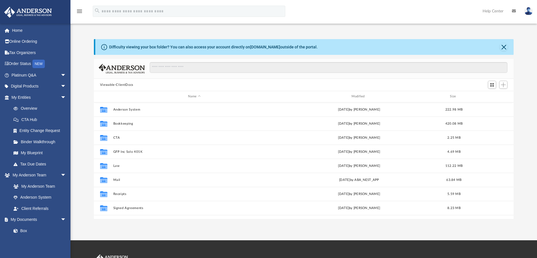
scroll to position [124, 415]
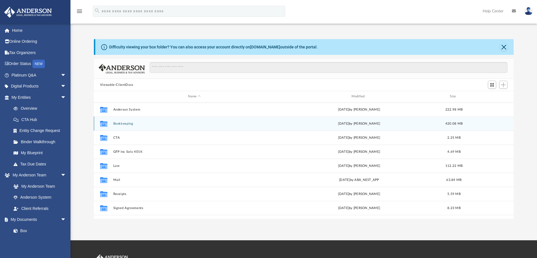
click at [121, 125] on button "Bookkeeping" at bounding box center [194, 124] width 162 height 4
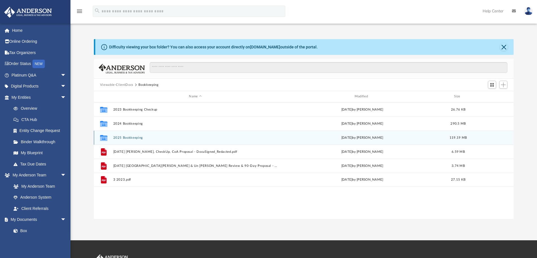
click at [127, 136] on button "2025 Bookkeeping" at bounding box center [195, 138] width 164 height 4
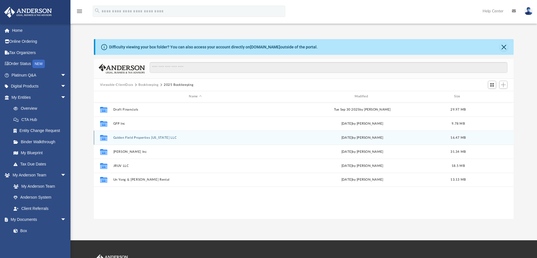
click at [132, 136] on button "Golden Field Properties Wyoming LLC" at bounding box center [195, 138] width 164 height 4
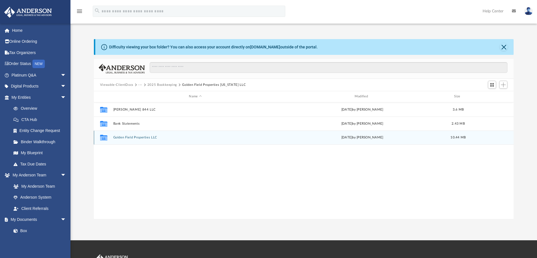
click at [129, 134] on div "Collaborated Folder Golden Field Properties LLC today by Jeffrey Kanada 10.44 MB" at bounding box center [304, 138] width 420 height 14
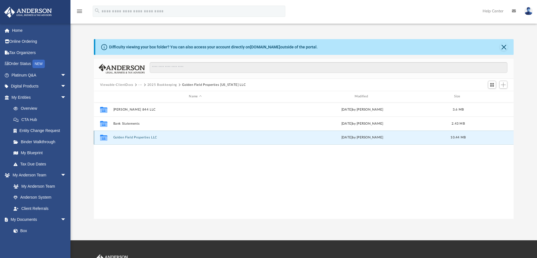
click at [122, 137] on button "Golden Field Properties LLC" at bounding box center [195, 138] width 164 height 4
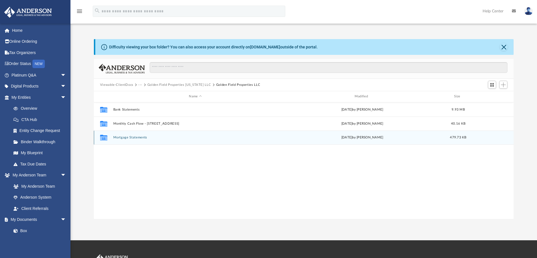
click at [130, 138] on button "Mortgage Statements" at bounding box center [195, 138] width 164 height 4
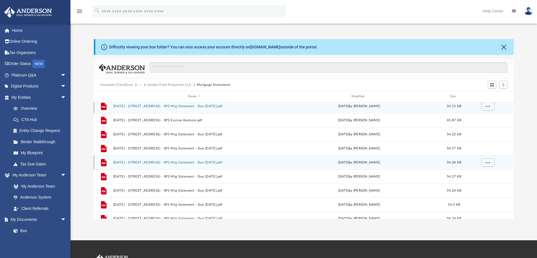
scroll to position [0, 0]
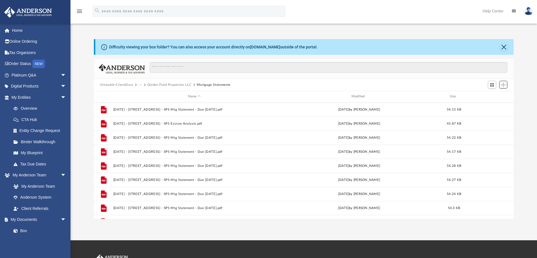
click at [503, 84] on span "Add" at bounding box center [503, 85] width 5 height 5
click at [493, 95] on li "Upload" at bounding box center [495, 96] width 18 height 6
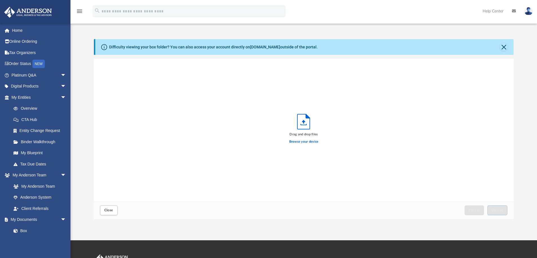
scroll to position [139, 415]
click at [496, 210] on span "Upload" at bounding box center [497, 210] width 12 height 3
click at [111, 210] on span "Close" at bounding box center [108, 210] width 9 height 3
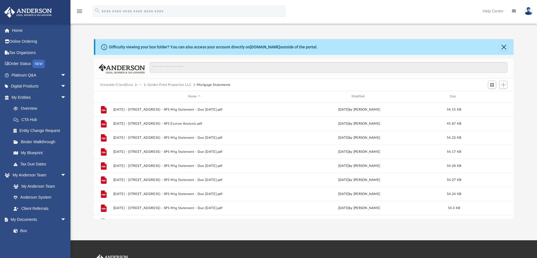
click at [139, 85] on button "···" at bounding box center [140, 85] width 4 height 5
click at [148, 104] on li "2025 Bookkeeping" at bounding box center [172, 104] width 63 height 6
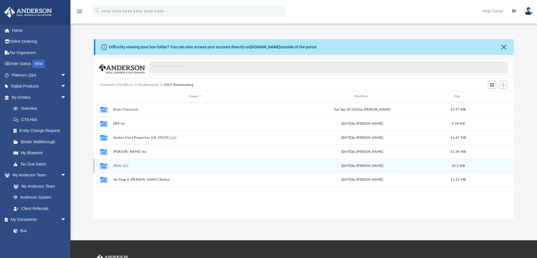
click at [121, 164] on button "JRUV LLC" at bounding box center [195, 166] width 164 height 4
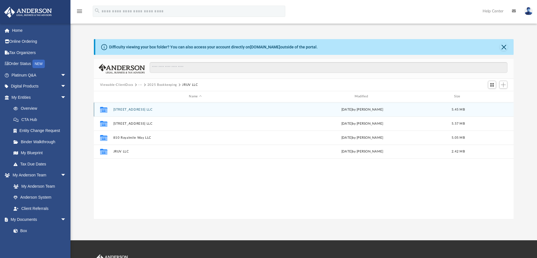
click at [146, 109] on button "3017 Sunrise Day Ave LLC" at bounding box center [195, 110] width 164 height 4
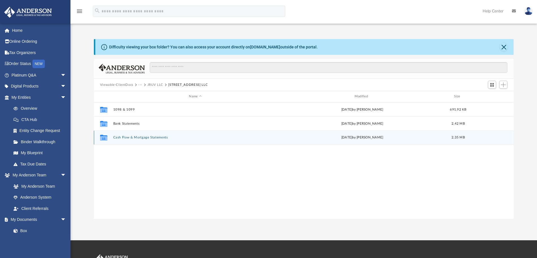
click at [135, 136] on button "Cash Flow & Mortgage Statements" at bounding box center [195, 138] width 164 height 4
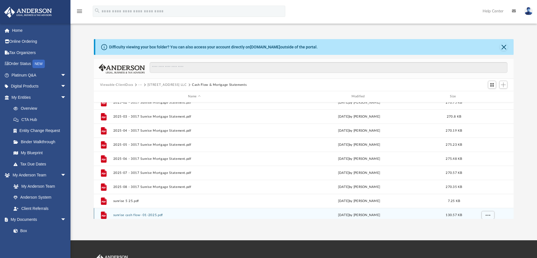
scroll to position [28, 0]
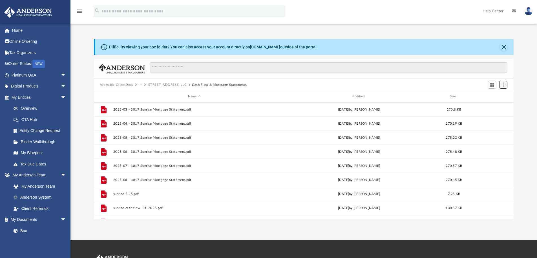
click at [501, 85] on span "Add" at bounding box center [503, 85] width 5 height 5
click at [496, 96] on li "Upload" at bounding box center [495, 96] width 18 height 6
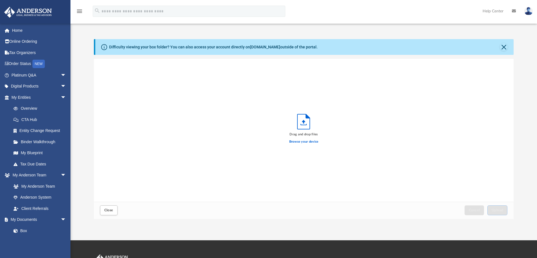
scroll to position [139, 415]
click at [504, 49] on button "Close" at bounding box center [504, 47] width 8 height 8
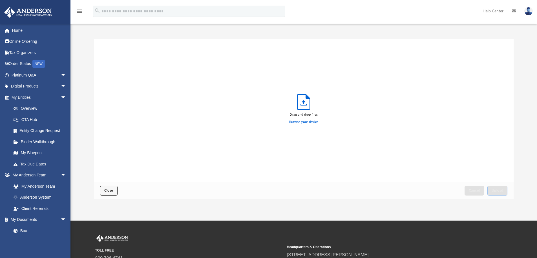
click at [105, 192] on button "Close" at bounding box center [108, 191] width 17 height 10
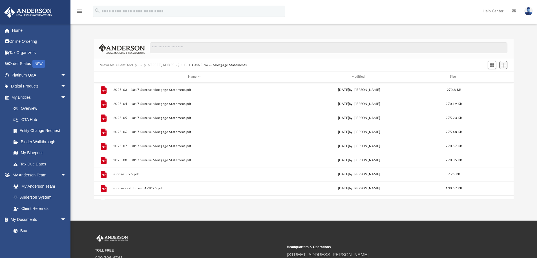
click at [503, 66] on span "Add" at bounding box center [503, 65] width 5 height 5
click at [493, 76] on li "Upload" at bounding box center [495, 76] width 18 height 6
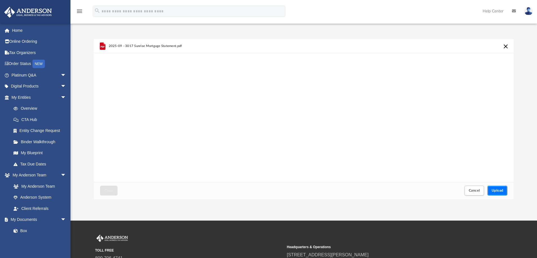
click at [498, 192] on span "Upload" at bounding box center [497, 190] width 12 height 3
click at [112, 190] on span "Close" at bounding box center [108, 190] width 9 height 3
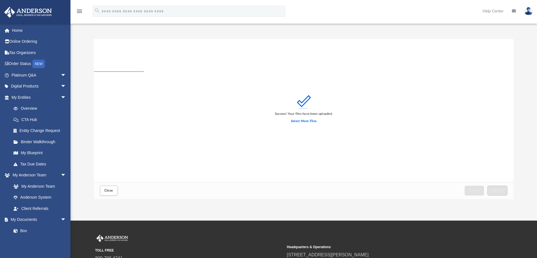
scroll to position [0, 0]
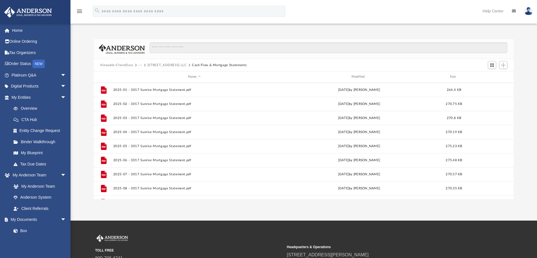
click at [141, 65] on button "···" at bounding box center [140, 65] width 4 height 5
click at [148, 93] on li "JRUV LLC" at bounding box center [155, 93] width 29 height 6
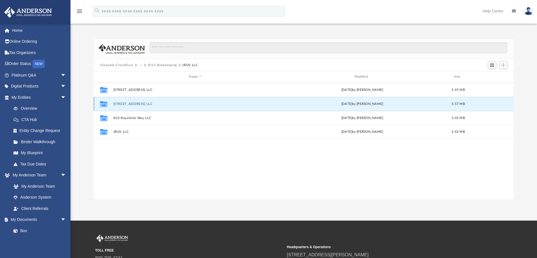
click at [146, 105] on button "6749 Bremerton Circle LLC" at bounding box center [195, 104] width 164 height 4
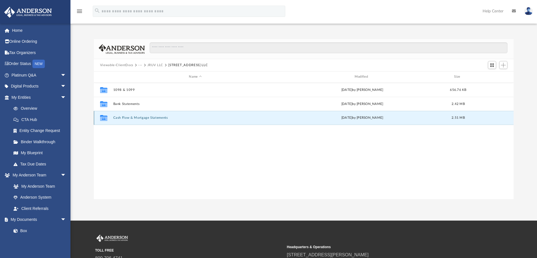
click at [130, 118] on button "Cash Flow & Mortgage Statements" at bounding box center [195, 118] width 164 height 4
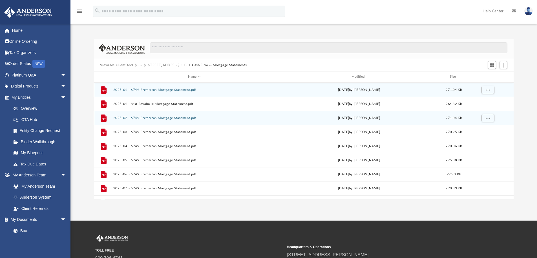
scroll to position [28, 0]
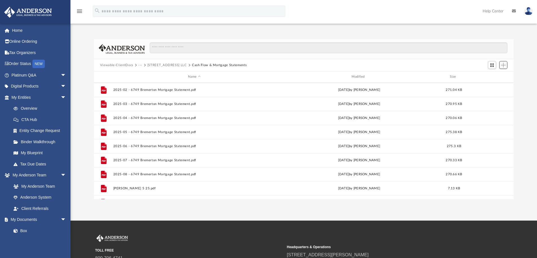
click at [502, 66] on span "Add" at bounding box center [503, 65] width 5 height 5
click at [493, 76] on li "Upload" at bounding box center [495, 76] width 18 height 6
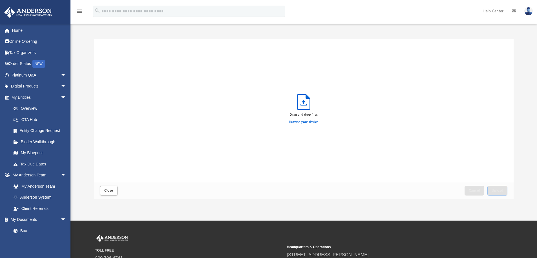
scroll to position [139, 415]
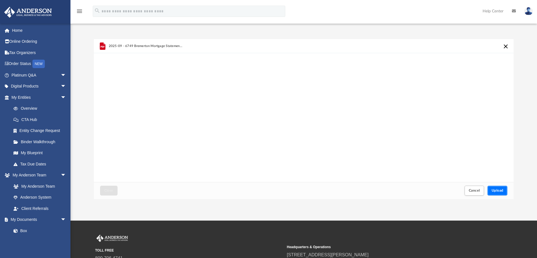
click at [500, 189] on span "Upload" at bounding box center [497, 190] width 12 height 3
click at [108, 190] on span "Close" at bounding box center [108, 190] width 9 height 3
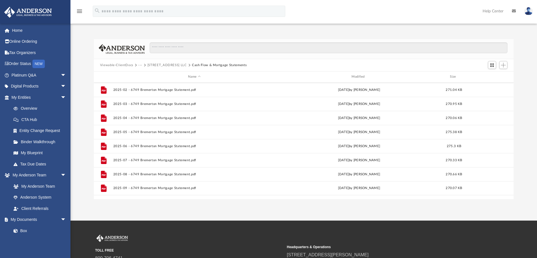
scroll to position [0, 0]
click at [141, 65] on button "···" at bounding box center [140, 65] width 4 height 5
click at [146, 91] on li "JRUV LLC" at bounding box center [155, 93] width 29 height 6
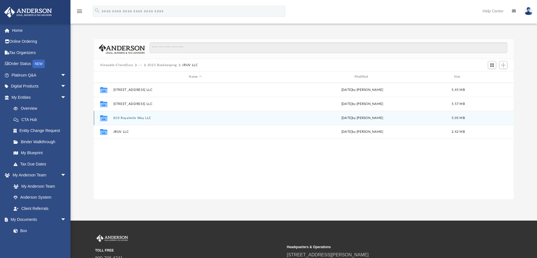
click at [139, 116] on div "Collaborated Folder 810 Royalmile Way LLC today by Jeffrey Kanada 5.05 MB" at bounding box center [304, 118] width 420 height 14
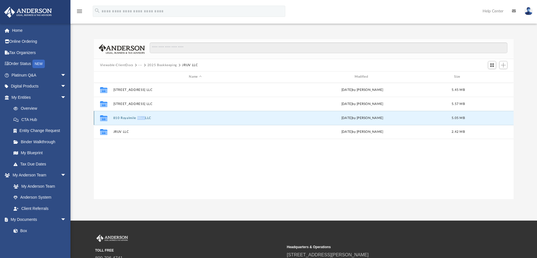
click at [139, 116] on div "Collaborated Folder 810 Royalmile Way LLC today by Jeffrey Kanada 5.05 MB" at bounding box center [304, 118] width 420 height 14
click at [124, 117] on button "810 Royalmile Way LLC" at bounding box center [195, 118] width 164 height 4
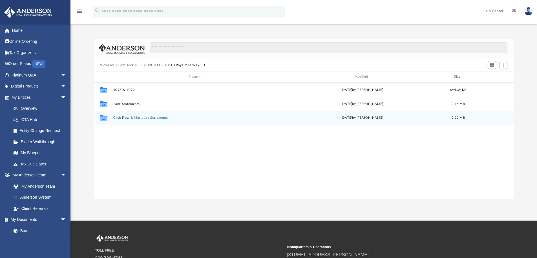
click at [138, 117] on button "Cash Flow & Mortgage Statements" at bounding box center [195, 118] width 164 height 4
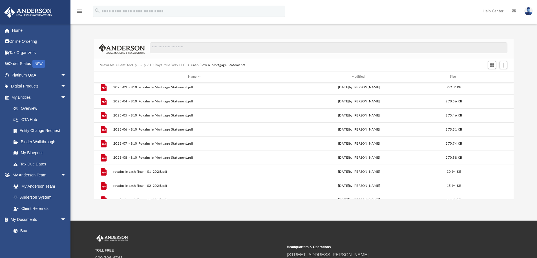
scroll to position [56, 0]
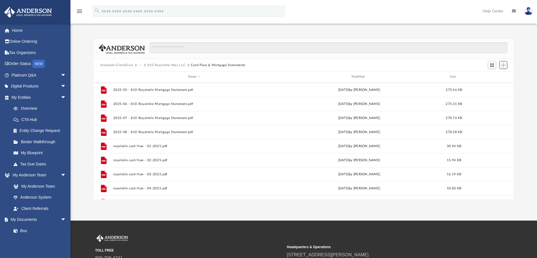
click at [504, 65] on span "Add" at bounding box center [503, 65] width 5 height 5
click at [496, 75] on li "Upload" at bounding box center [495, 76] width 18 height 6
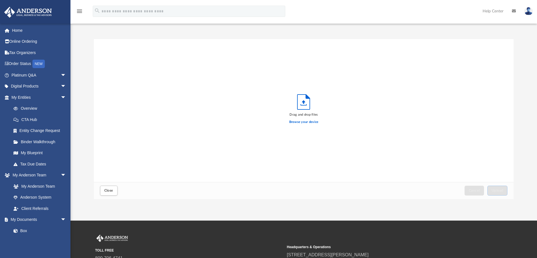
scroll to position [139, 415]
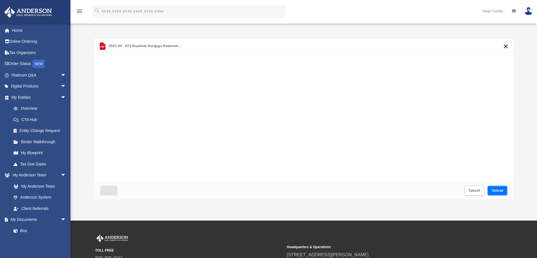
click at [501, 190] on span "Upload" at bounding box center [497, 190] width 12 height 3
click at [102, 190] on button "Close" at bounding box center [108, 191] width 17 height 10
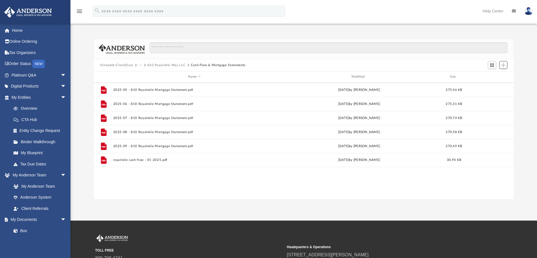
scroll to position [0, 0]
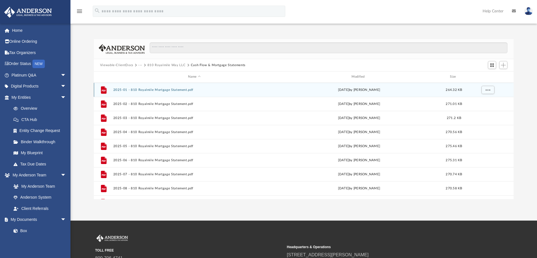
drag, startPoint x: 184, startPoint y: 73, endPoint x: 207, endPoint y: 92, distance: 29.0
click at [94, 84] on div "Name Modified Size File 2025-01 - 810 Royalmile Mortgage Statement.pdf Mon Feb …" at bounding box center [94, 136] width 0 height 128
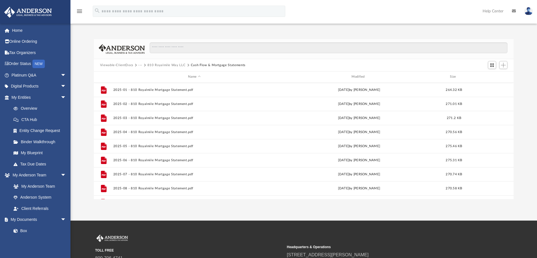
click at [143, 65] on span "···" at bounding box center [142, 65] width 9 height 5
click at [141, 65] on button "···" at bounding box center [140, 65] width 4 height 5
click at [150, 81] on li "2025 Bookkeeping" at bounding box center [155, 84] width 29 height 6
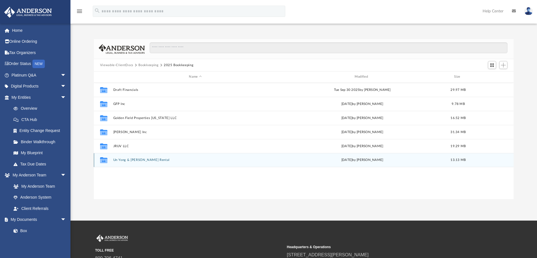
click at [130, 159] on button "Un Yong & Jeffrey Y Kanada Rental" at bounding box center [195, 160] width 164 height 4
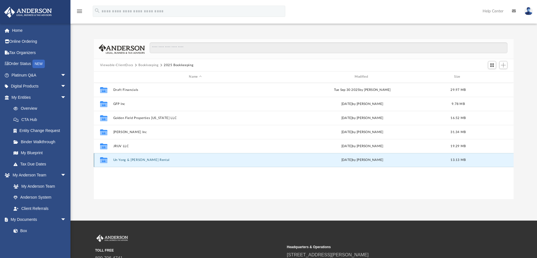
click at [130, 159] on button "Un Yong & Jeffrey Y Kanada Rental" at bounding box center [195, 160] width 164 height 4
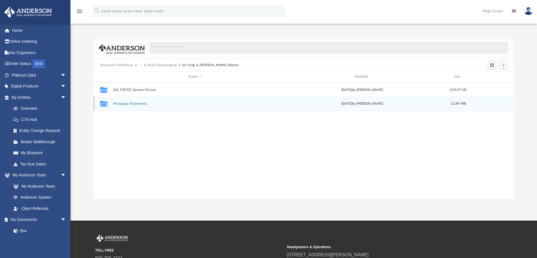
click at [131, 104] on button "Mortgage Statements" at bounding box center [195, 104] width 164 height 4
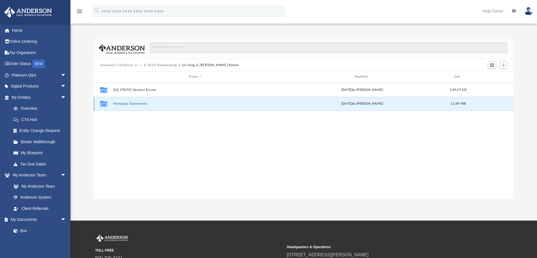
click at [131, 104] on button "Mortgage Statements" at bounding box center [195, 104] width 164 height 4
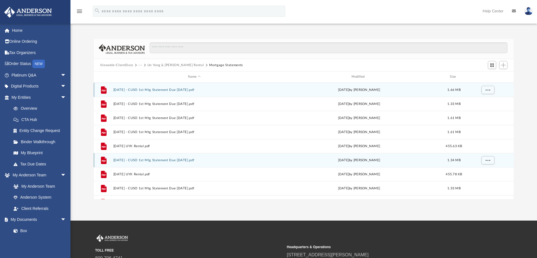
scroll to position [24, 0]
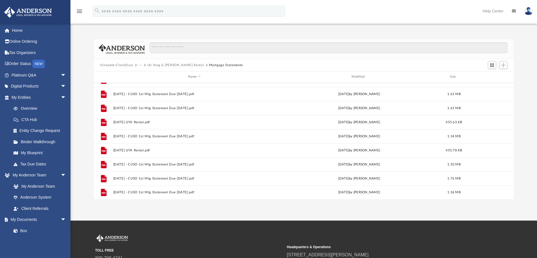
click at [469, 30] on div "Difficulty viewing your box folder? You can also access your account directly o…" at bounding box center [303, 113] width 466 height 172
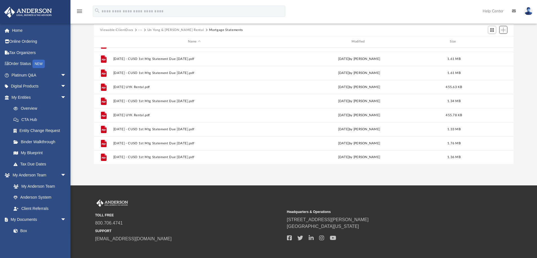
click at [503, 30] on span "Add" at bounding box center [503, 30] width 5 height 5
click at [492, 39] on li "Upload" at bounding box center [495, 41] width 18 height 6
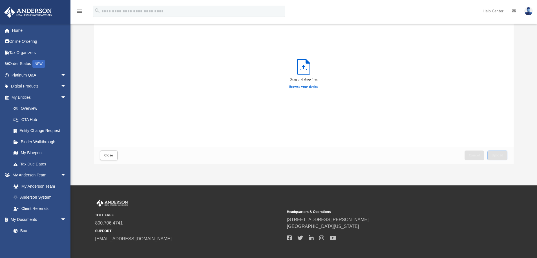
scroll to position [139, 415]
click at [498, 156] on span "Upload" at bounding box center [497, 155] width 12 height 3
click at [107, 157] on span "Close" at bounding box center [108, 155] width 9 height 3
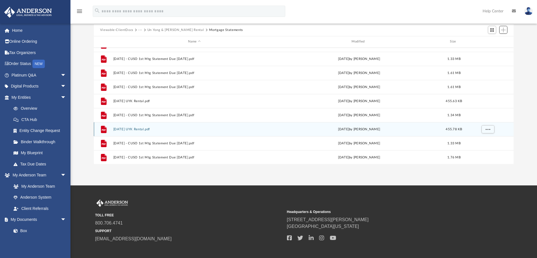
scroll to position [0, 0]
